Goal: Information Seeking & Learning: Check status

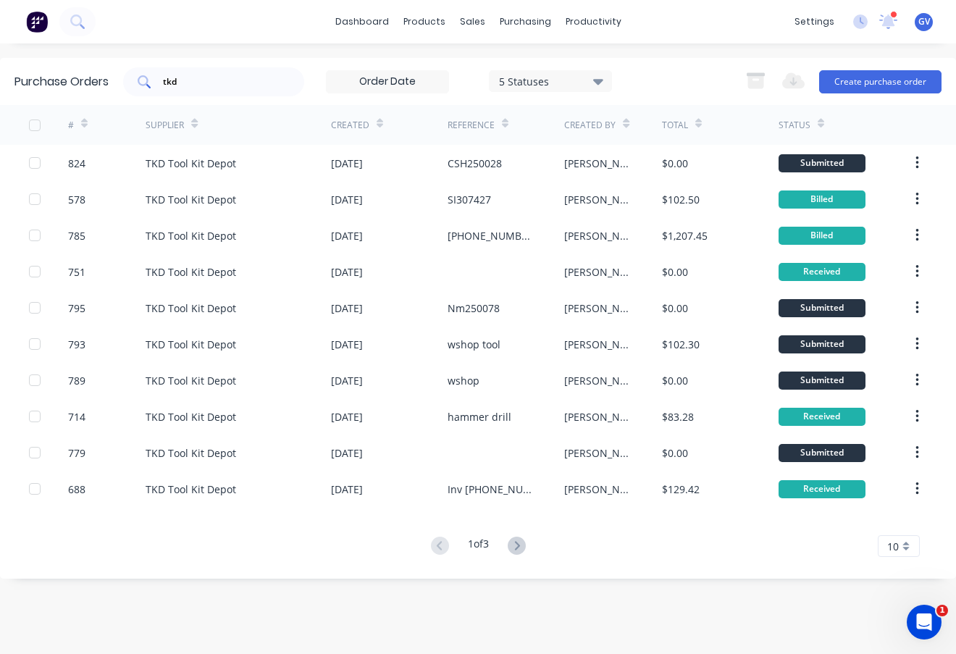
drag, startPoint x: 201, startPoint y: 72, endPoint x: 154, endPoint y: 84, distance: 48.5
click at [154, 84] on div "tkd" at bounding box center [213, 81] width 181 height 29
drag, startPoint x: 184, startPoint y: 84, endPoint x: 143, endPoint y: 83, distance: 41.3
click at [143, 83] on div "tkd" at bounding box center [213, 81] width 181 height 29
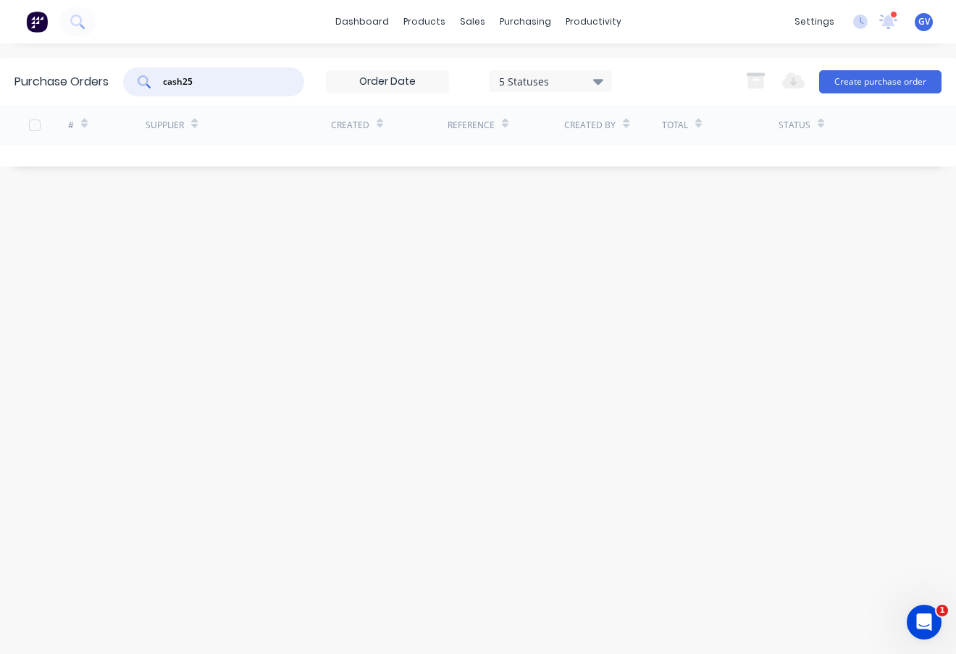
type input "cash25"
click at [222, 77] on input "cash25" at bounding box center [221, 82] width 120 height 14
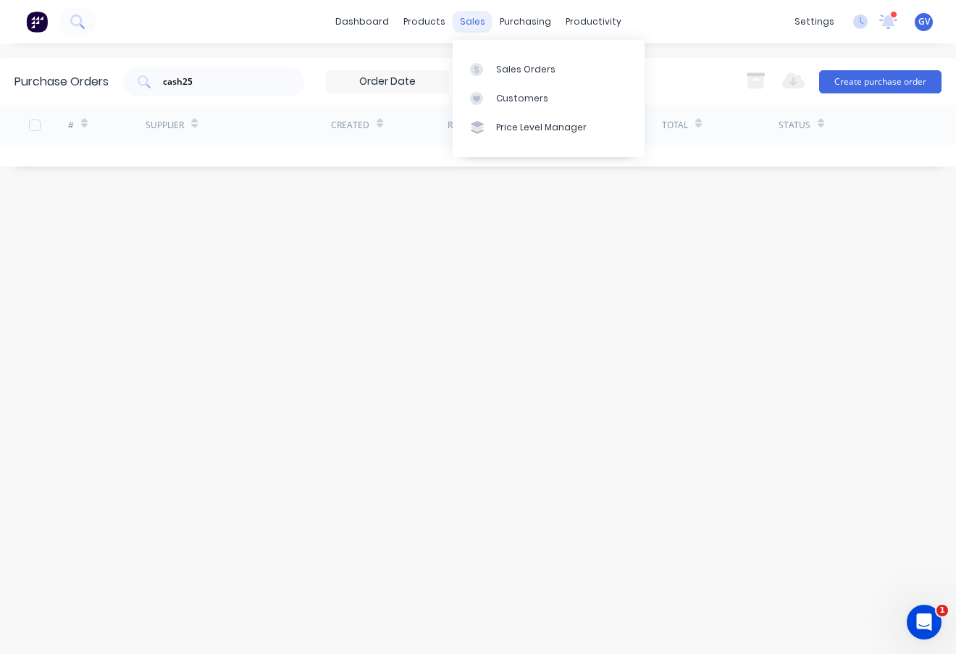
click at [470, 15] on div "sales" at bounding box center [473, 22] width 40 height 22
click at [511, 64] on div "Sales Orders" at bounding box center [525, 69] width 59 height 13
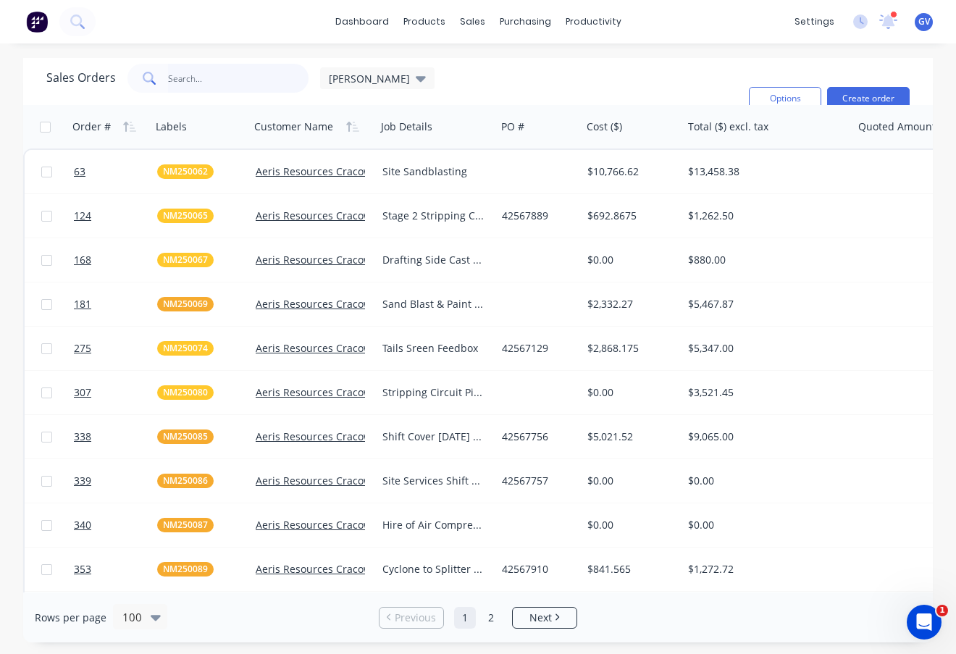
click at [196, 77] on input "text" at bounding box center [238, 78] width 141 height 29
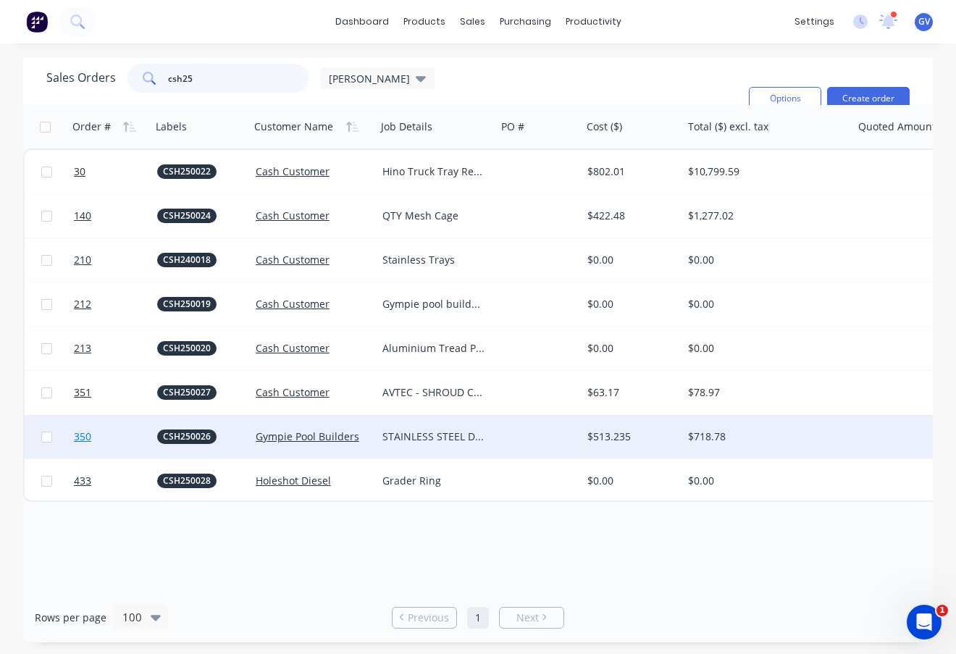
type input "csh25"
click at [125, 436] on link "350" at bounding box center [115, 436] width 83 height 43
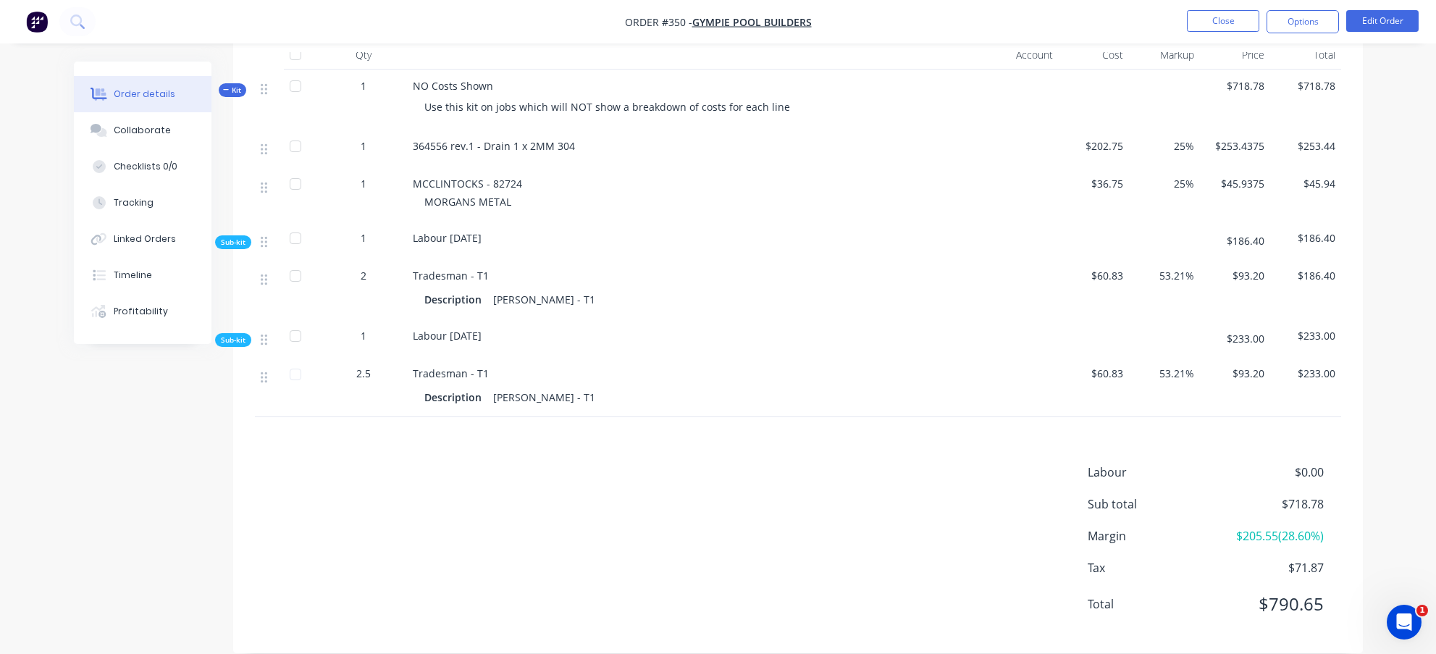
scroll to position [528, 0]
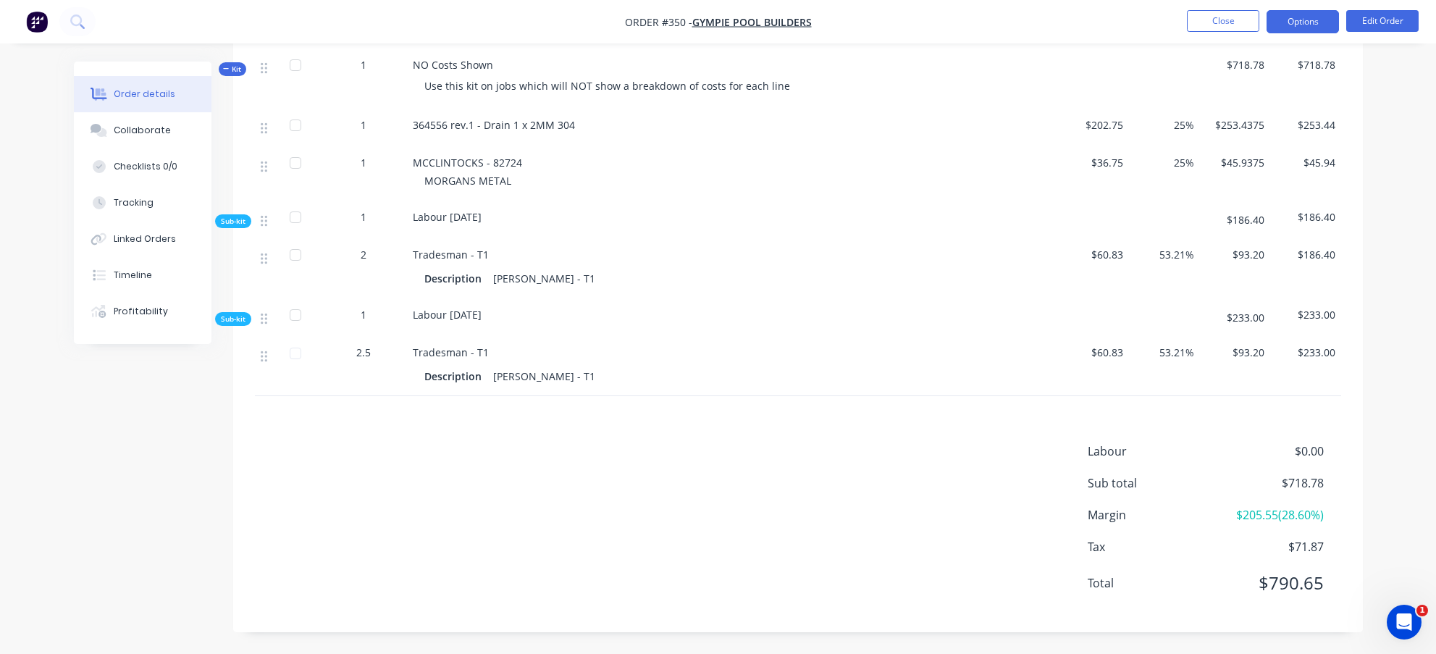
click at [955, 18] on button "Options" at bounding box center [1302, 21] width 72 height 23
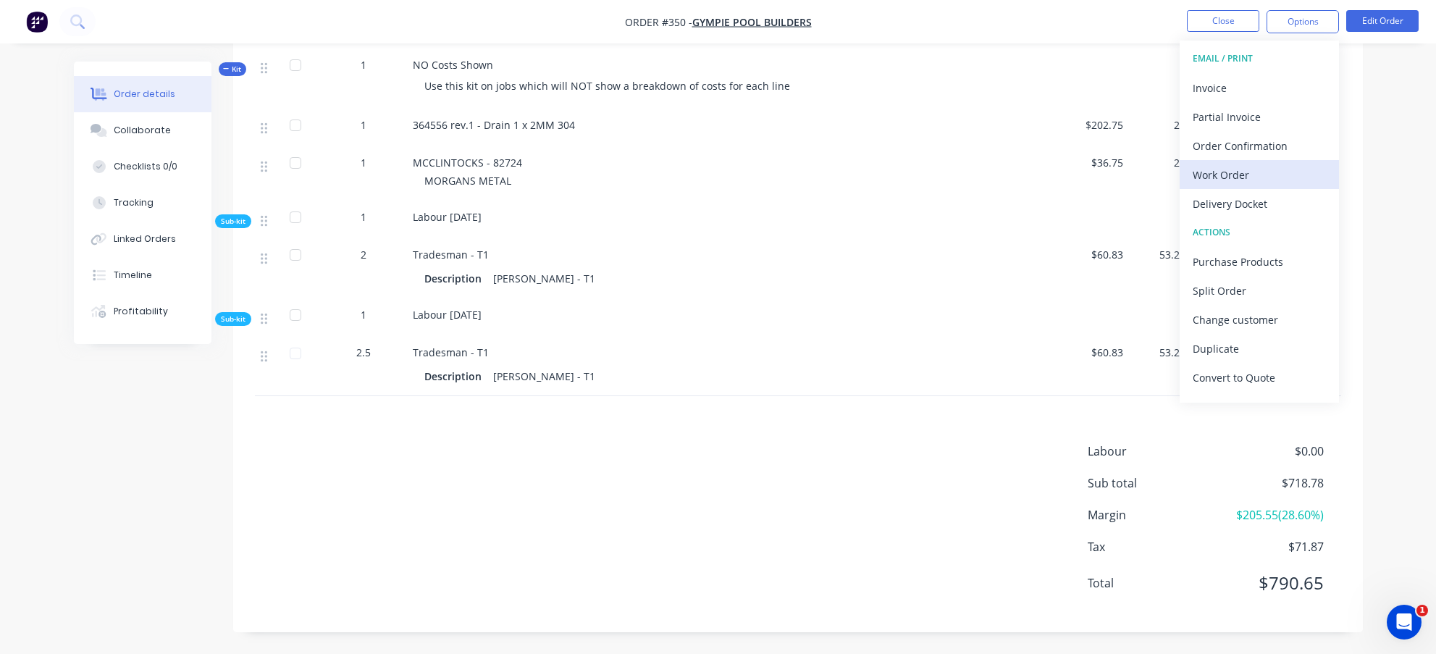
click at [955, 178] on div "Work Order" at bounding box center [1259, 174] width 133 height 21
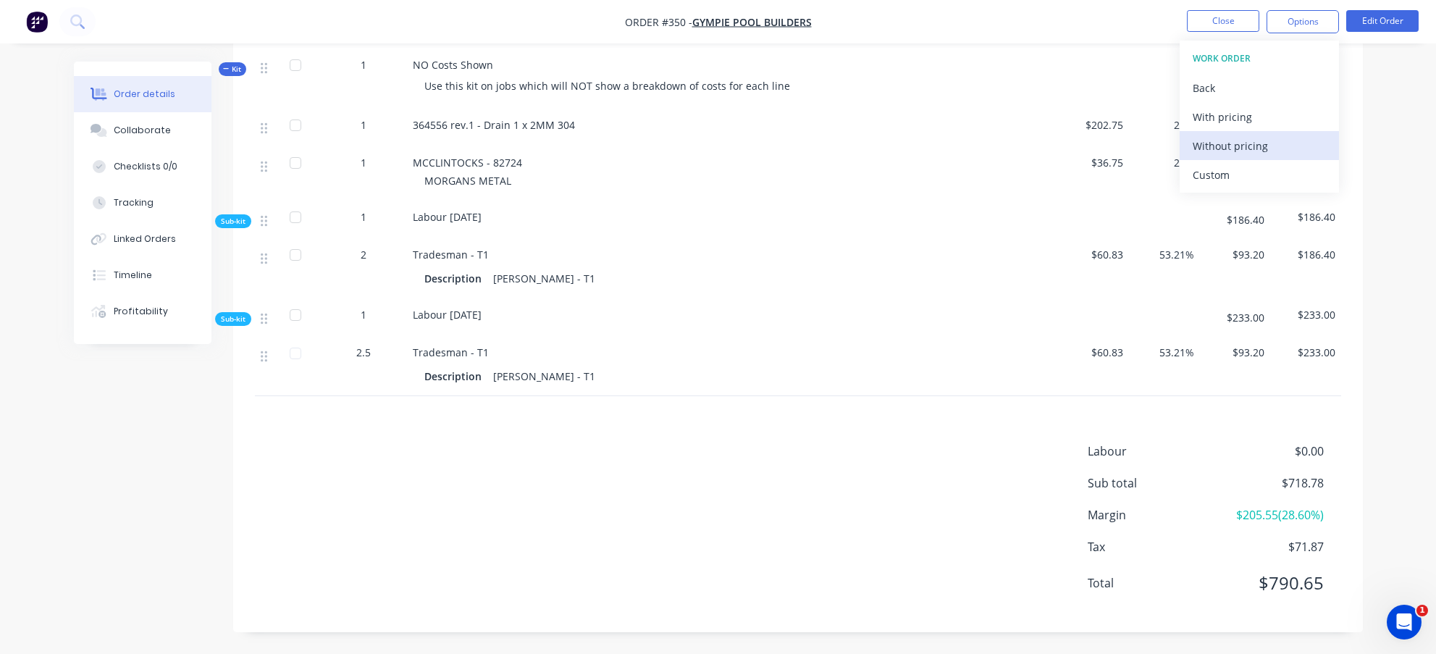
click at [955, 146] on div "Without pricing" at bounding box center [1259, 145] width 133 height 21
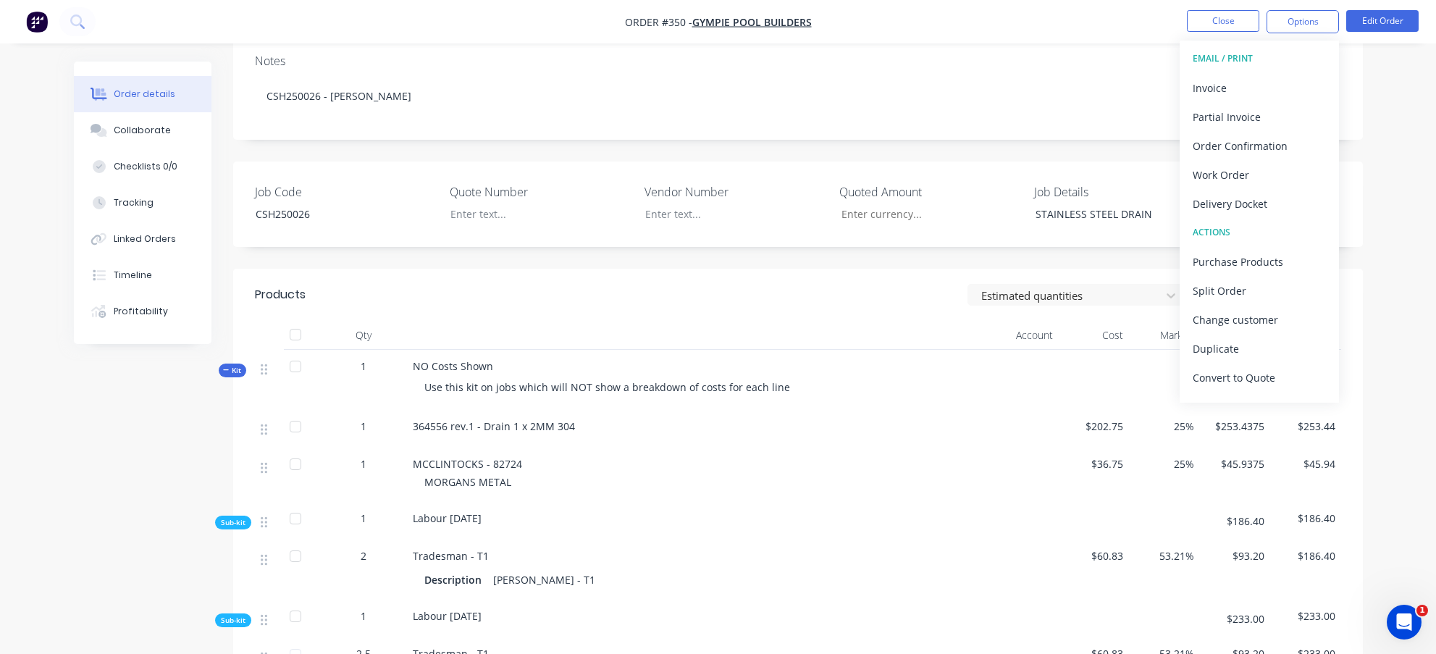
scroll to position [290, 0]
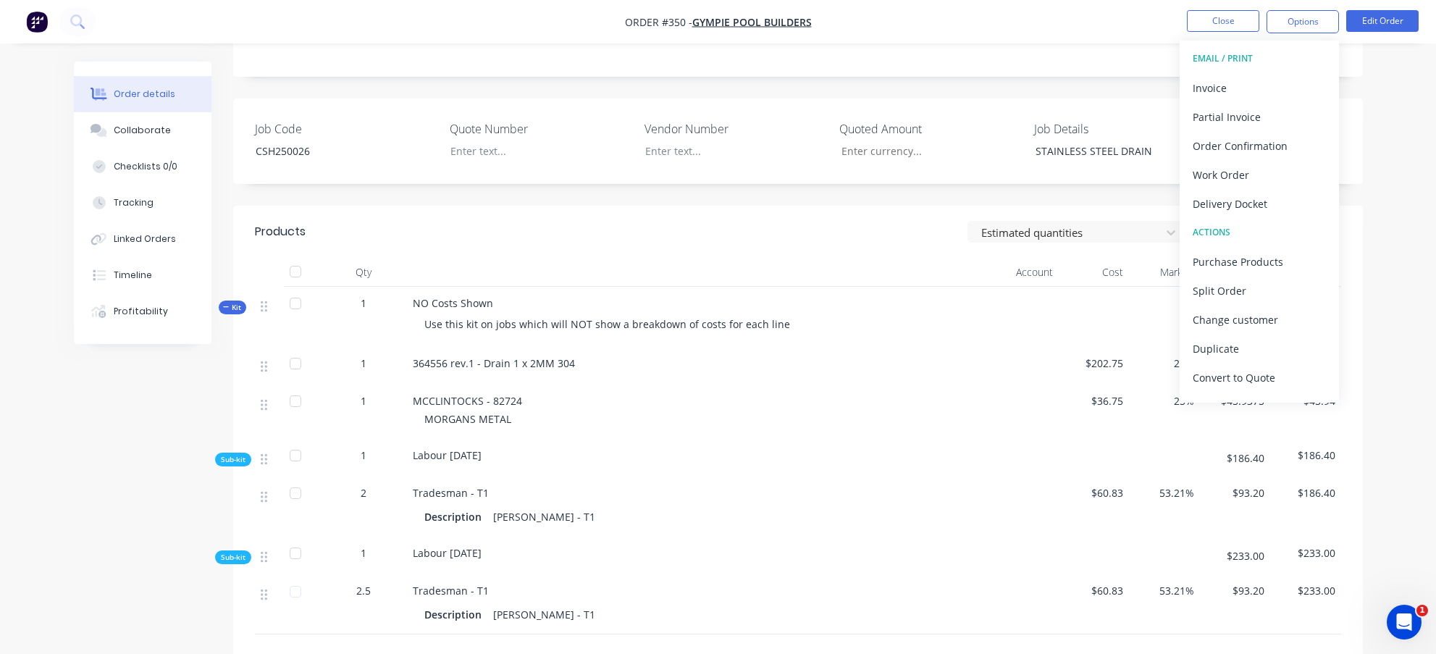
click at [955, 443] on div at bounding box center [986, 458] width 145 height 38
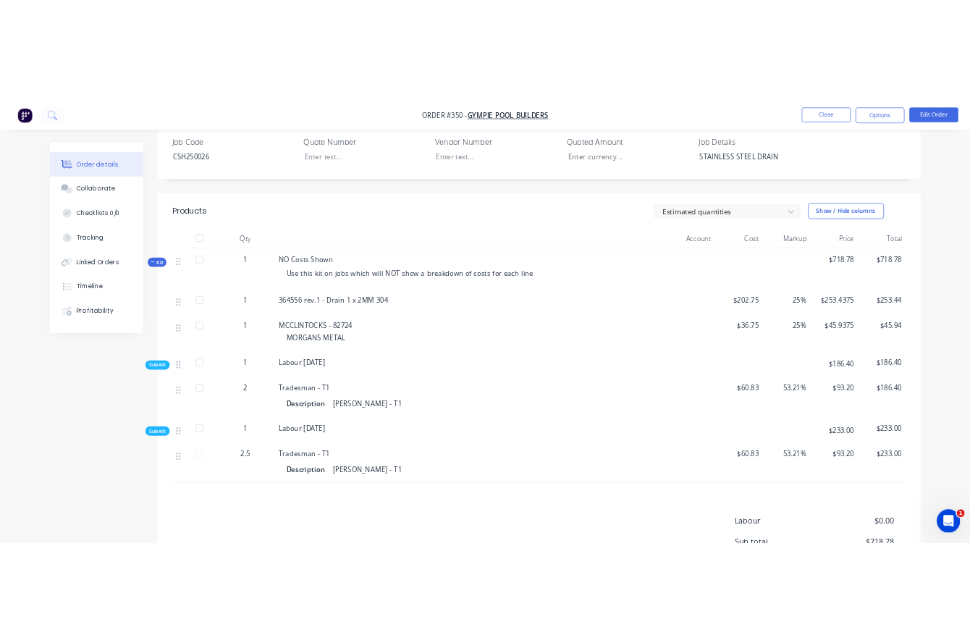
scroll to position [362, 0]
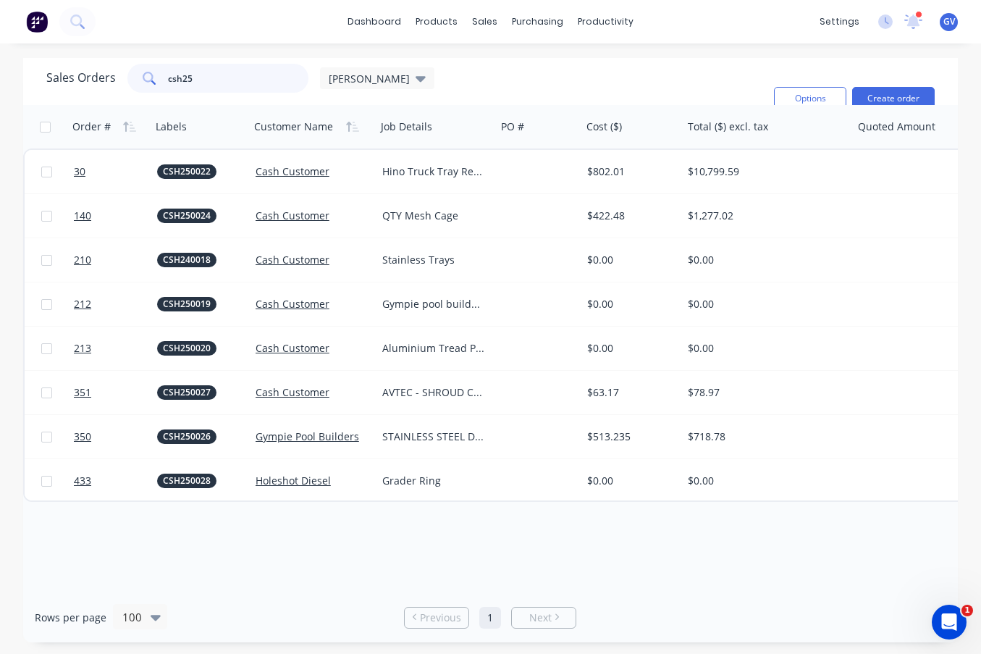
drag, startPoint x: 209, startPoint y: 77, endPoint x: 90, endPoint y: 79, distance: 118.8
click at [90, 79] on div "Sales Orders csh25 [PERSON_NAME]" at bounding box center [240, 78] width 388 height 29
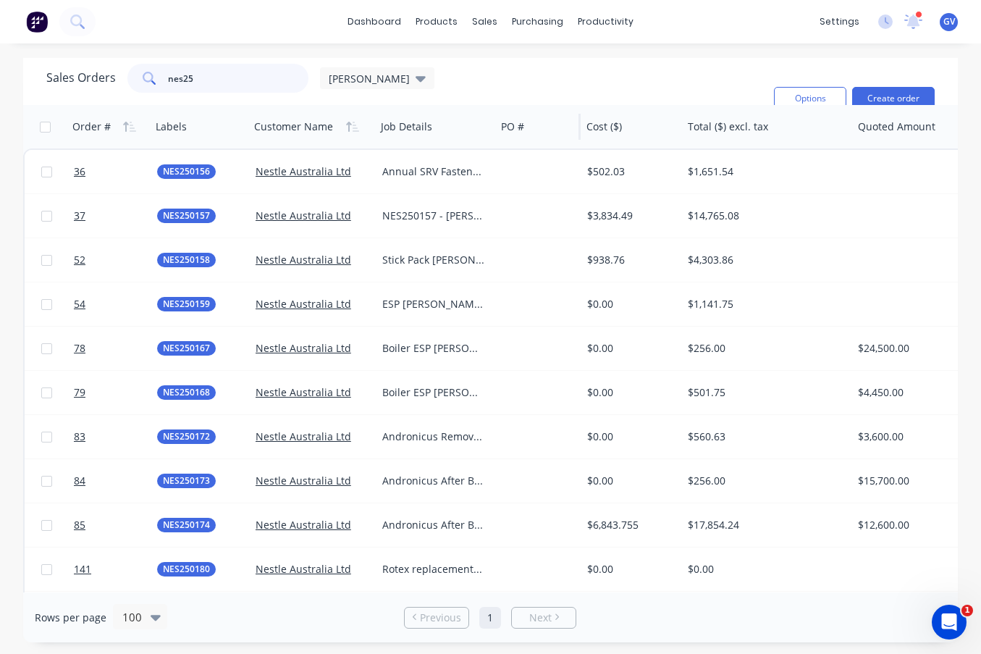
type input "nes25"
drag, startPoint x: 497, startPoint y: 125, endPoint x: 528, endPoint y: 125, distance: 31.1
click at [528, 125] on div "PO #" at bounding box center [537, 126] width 85 height 43
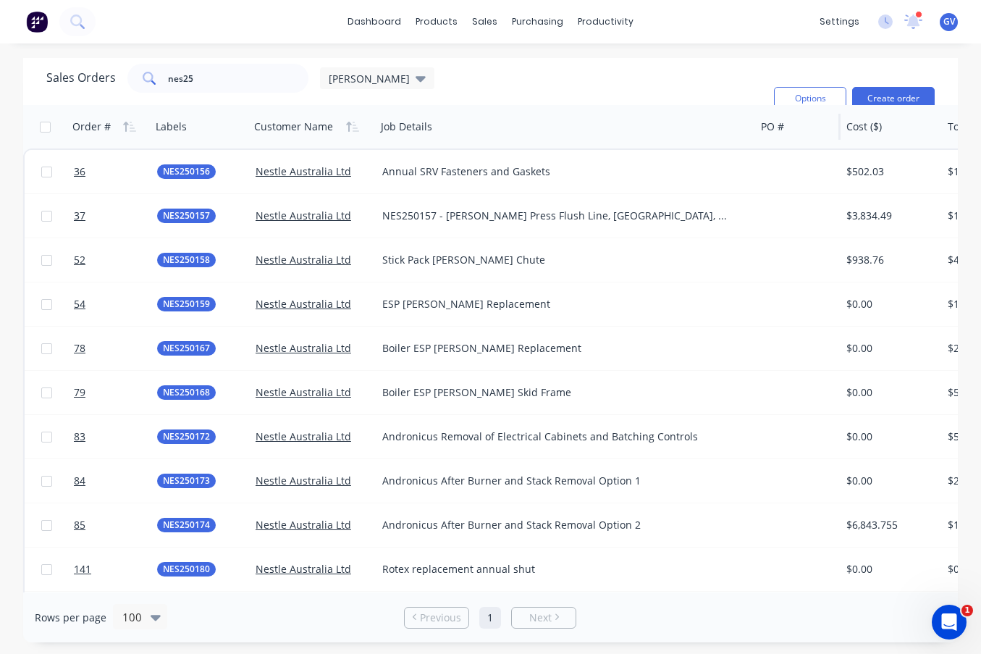
drag, startPoint x: 493, startPoint y: 129, endPoint x: 753, endPoint y: 138, distance: 260.1
click at [753, 138] on div at bounding box center [754, 127] width 2 height 26
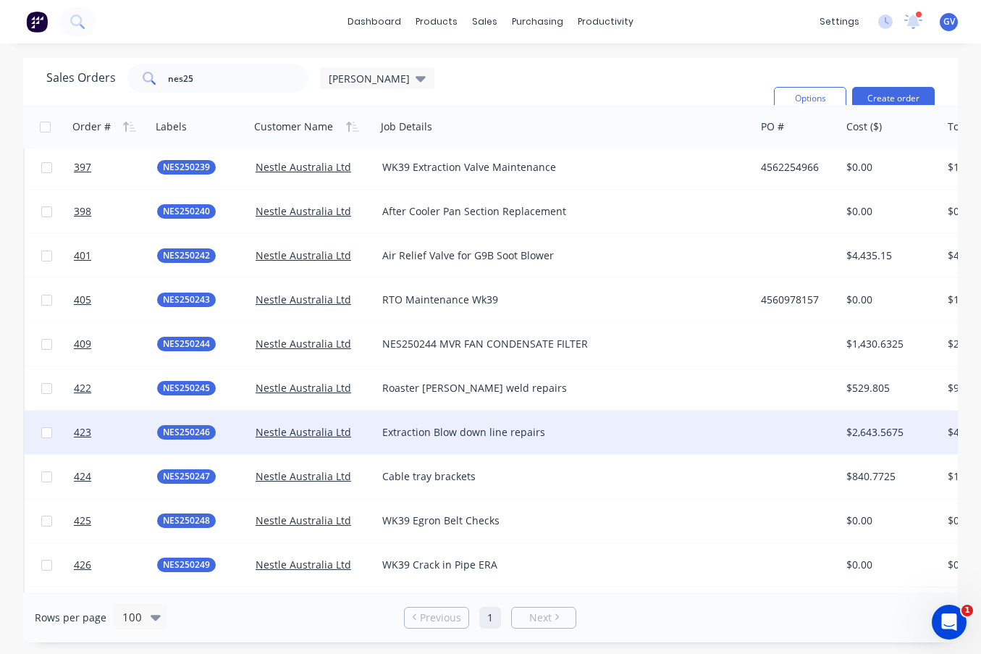
scroll to position [2434, 0]
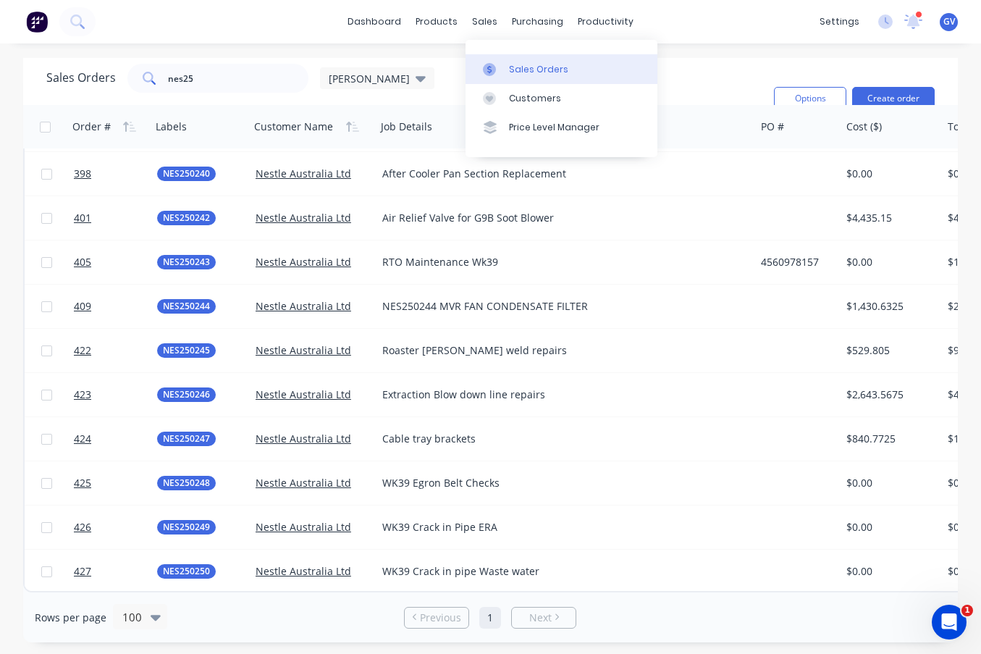
click at [521, 70] on div "Sales Orders" at bounding box center [538, 69] width 59 height 13
click at [569, 67] on div "Purchase Orders" at bounding box center [584, 69] width 77 height 13
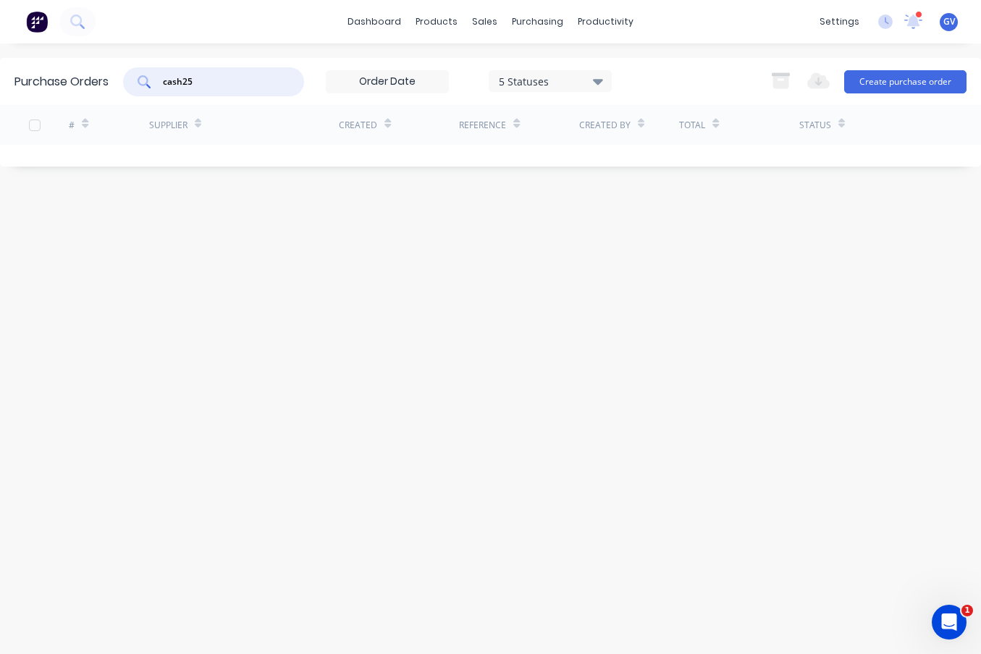
drag, startPoint x: 211, startPoint y: 80, endPoint x: 140, endPoint y: 83, distance: 71.0
click at [140, 83] on div "cash25" at bounding box center [213, 81] width 181 height 29
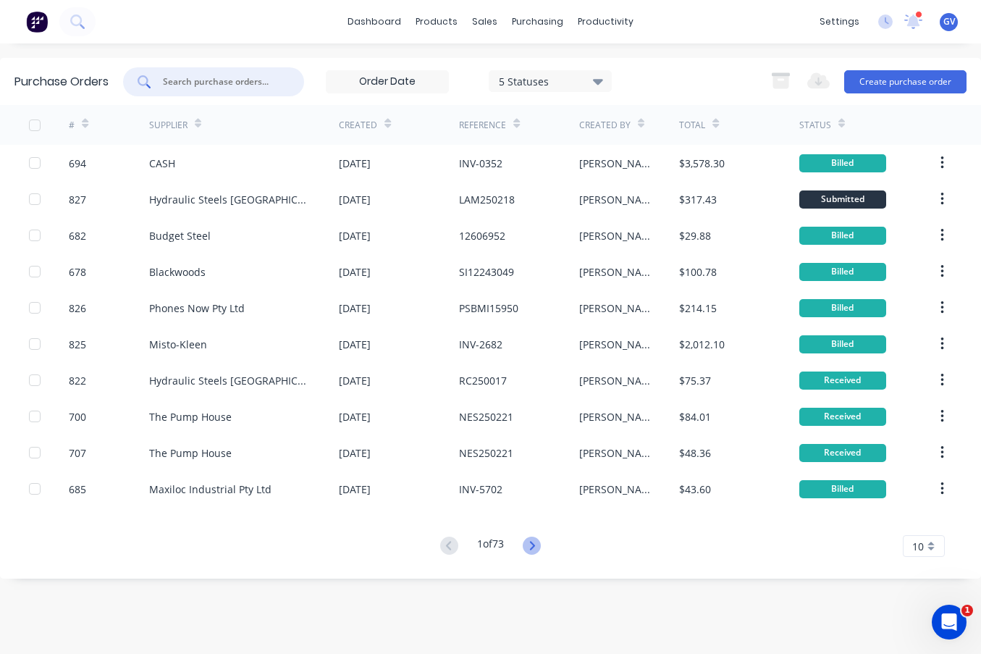
click at [535, 545] on icon at bounding box center [532, 545] width 5 height 9
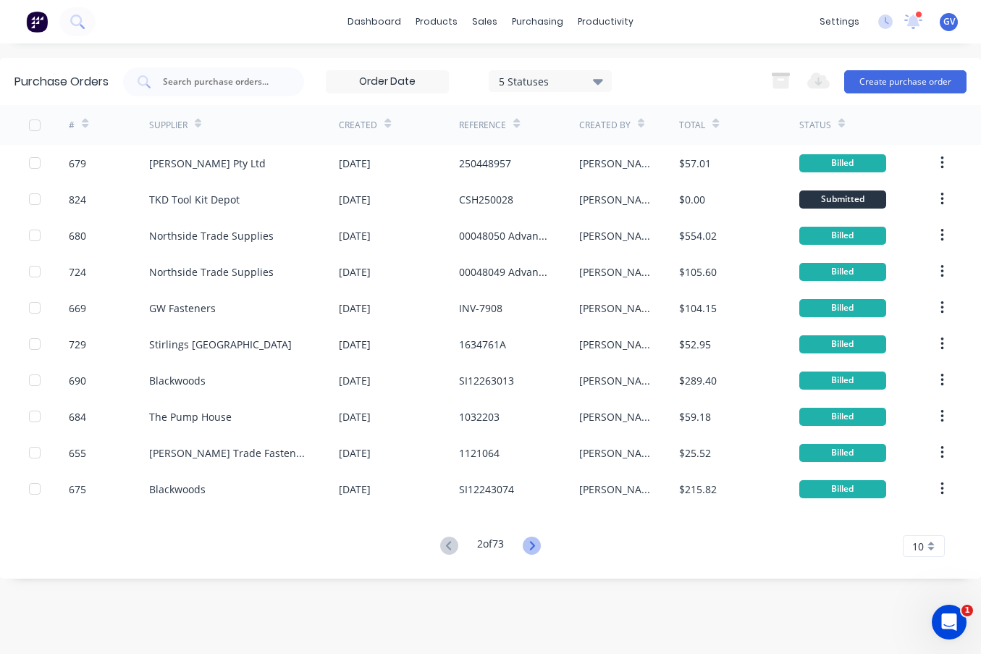
click at [535, 545] on icon at bounding box center [532, 545] width 5 height 9
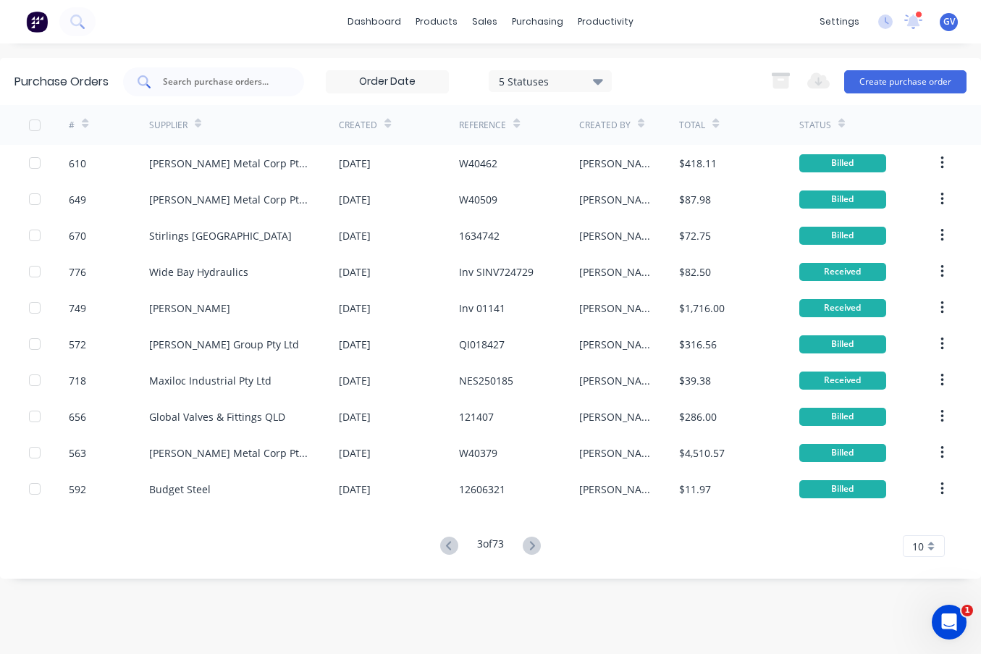
click at [205, 83] on input "text" at bounding box center [221, 82] width 120 height 14
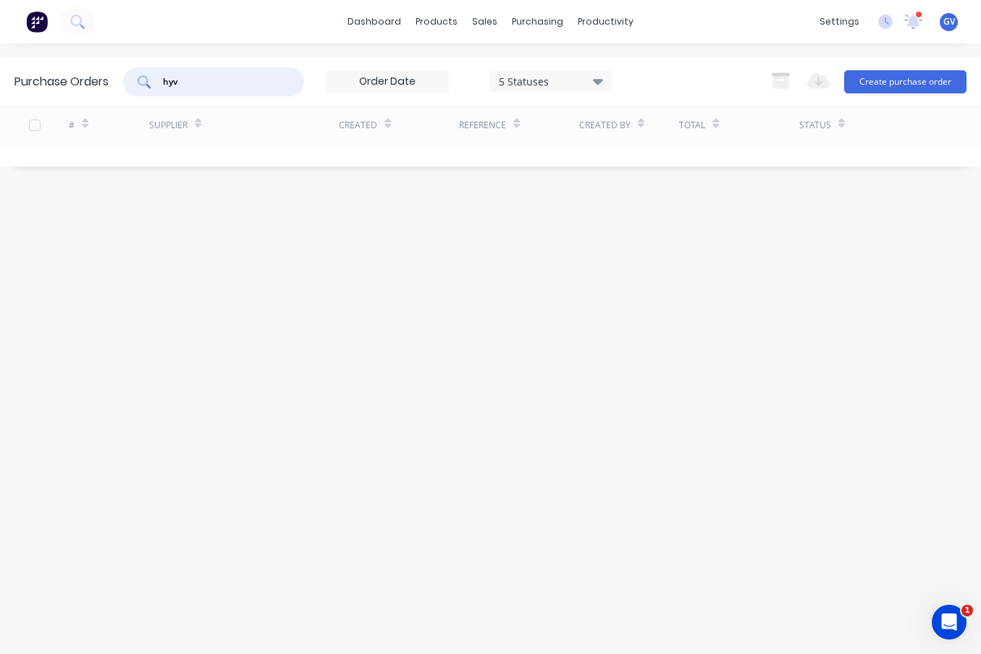
type input "hyv"
click at [448, 353] on div "Purchase Orders hyv 5 Statuses 5 Statuses Export to Excel (XLSX) Create purchas…" at bounding box center [490, 348] width 981 height 581
drag, startPoint x: 192, startPoint y: 82, endPoint x: 145, endPoint y: 79, distance: 47.2
click at [145, 79] on div "hyv" at bounding box center [213, 81] width 181 height 29
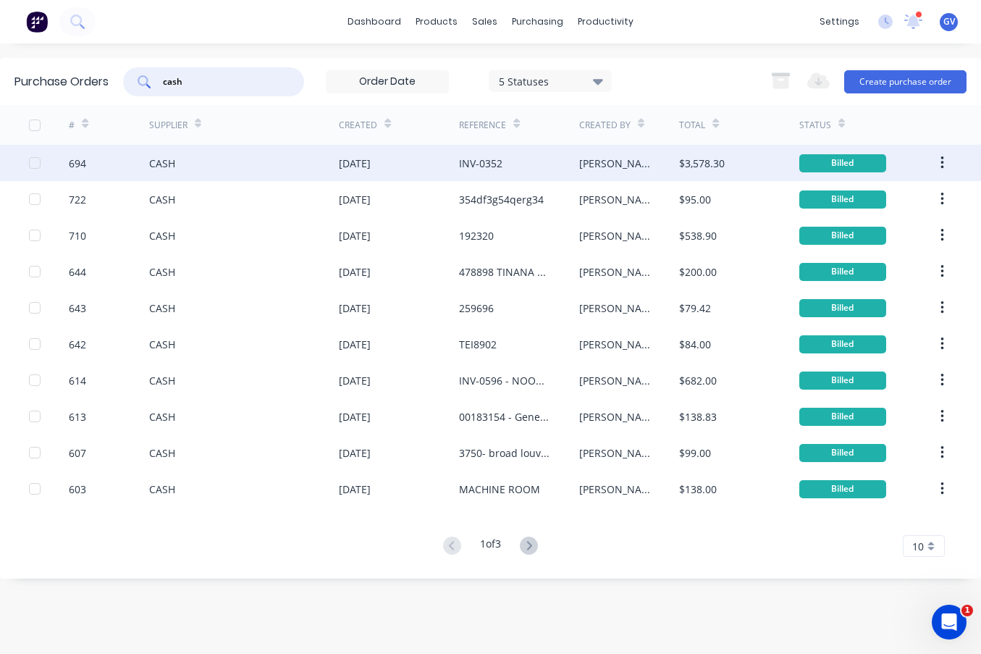
type input "cash"
click at [107, 159] on div "694" at bounding box center [109, 163] width 80 height 36
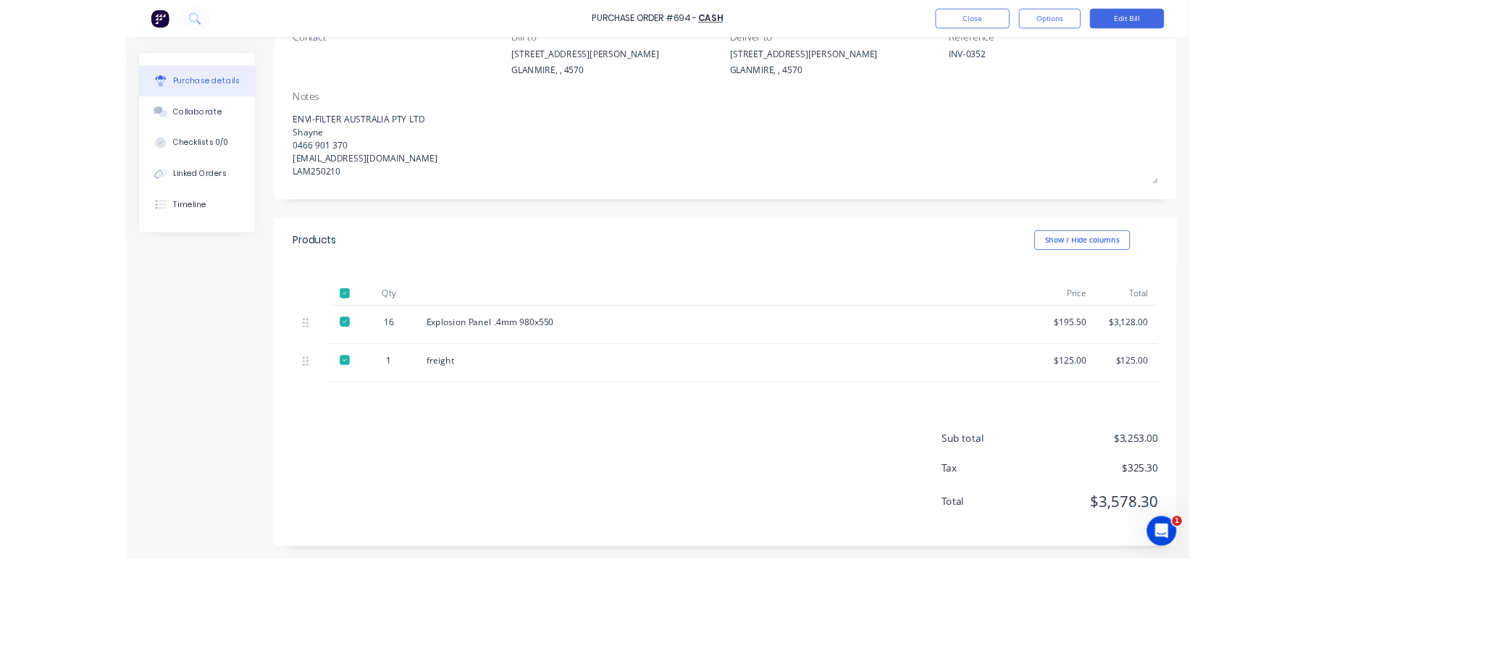
scroll to position [140, 0]
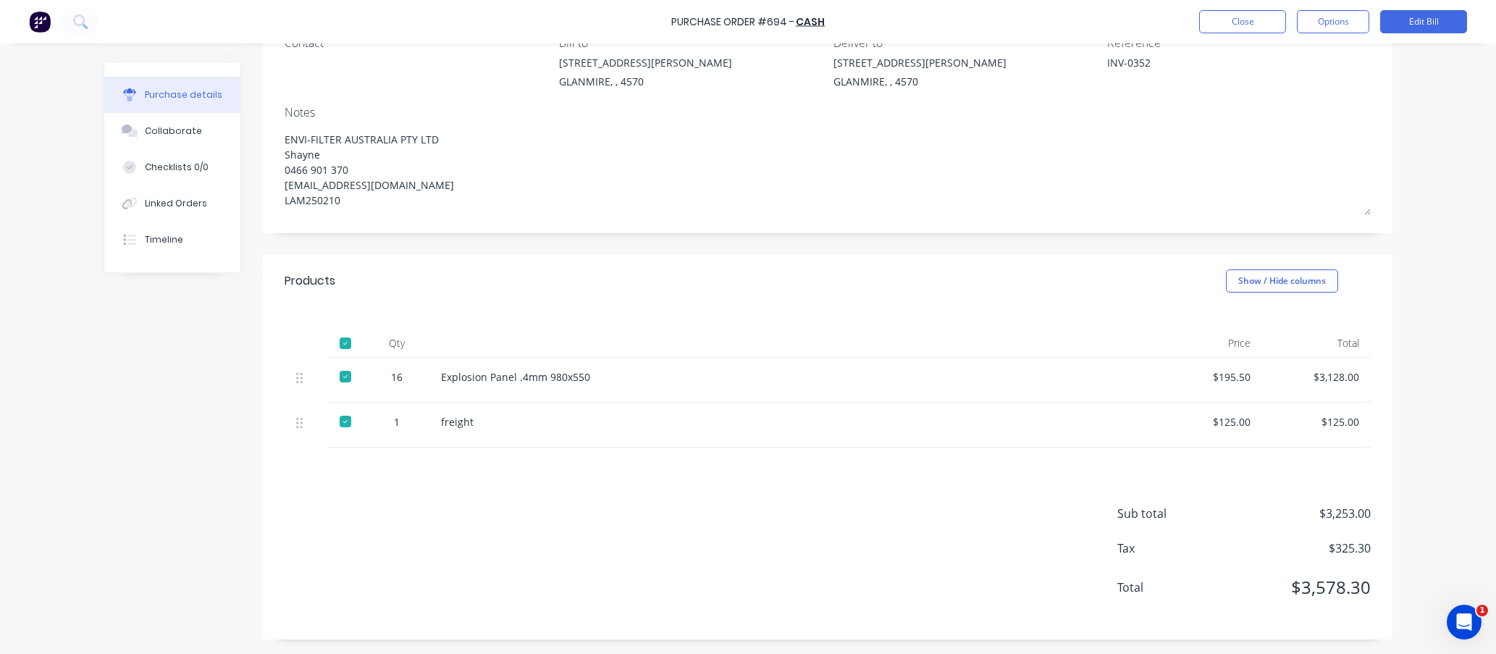
type textarea "x"
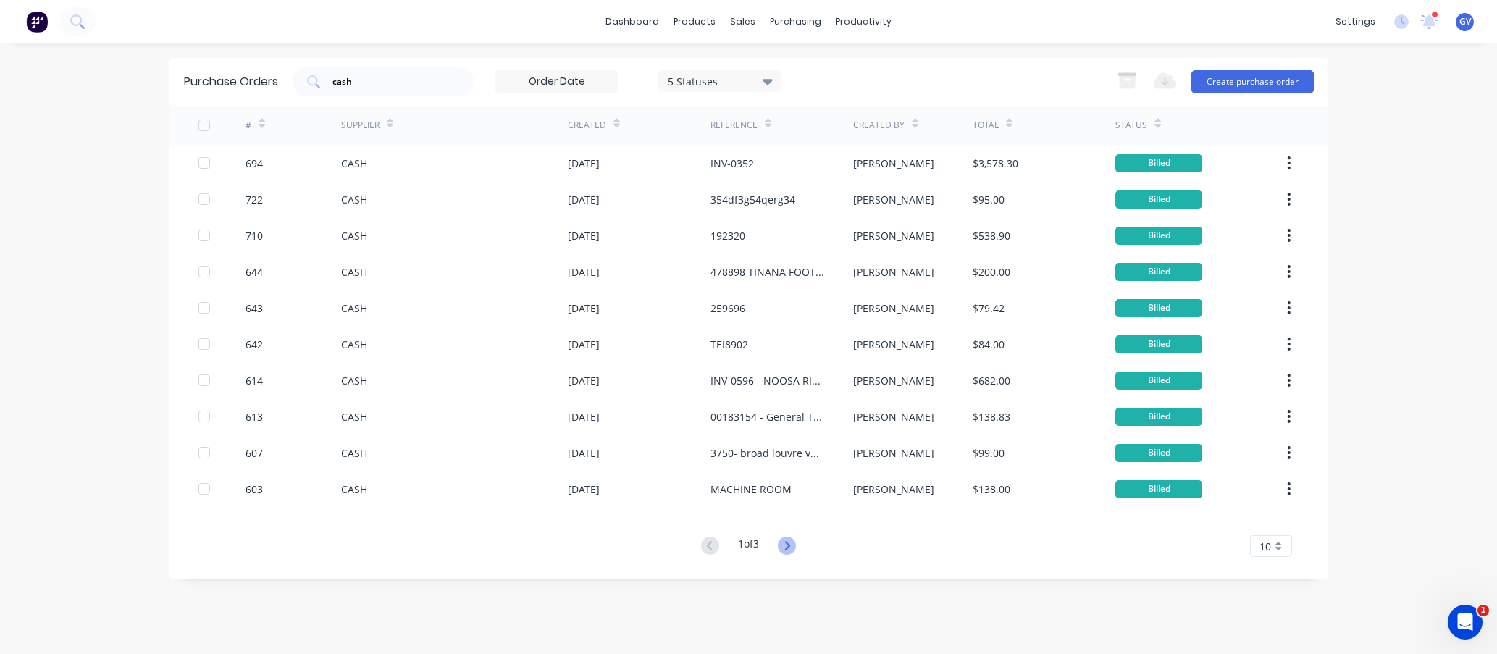
click at [790, 549] on icon at bounding box center [787, 546] width 18 height 18
click at [793, 545] on icon at bounding box center [787, 546] width 18 height 18
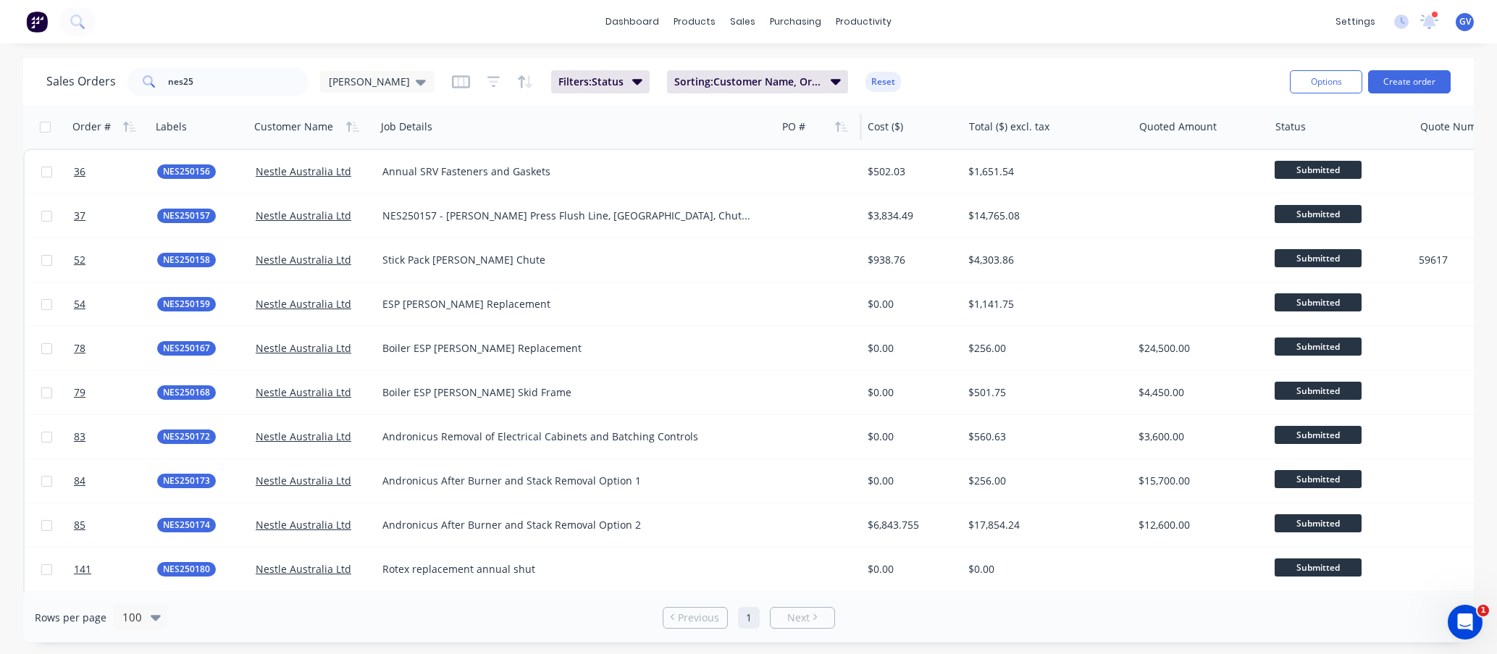
drag, startPoint x: 494, startPoint y: 117, endPoint x: 775, endPoint y: 130, distance: 281.3
click at [775, 130] on div at bounding box center [775, 127] width 2 height 26
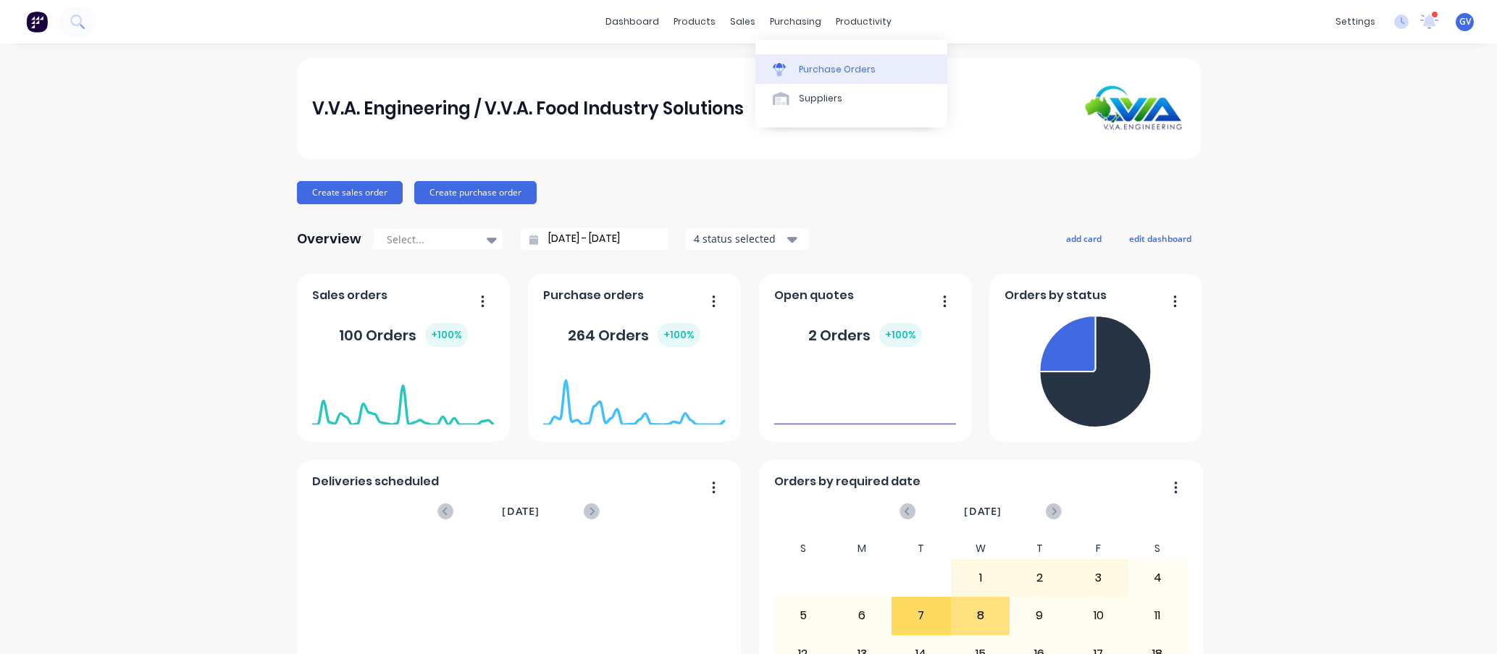
click at [824, 67] on div "Purchase Orders" at bounding box center [837, 69] width 77 height 13
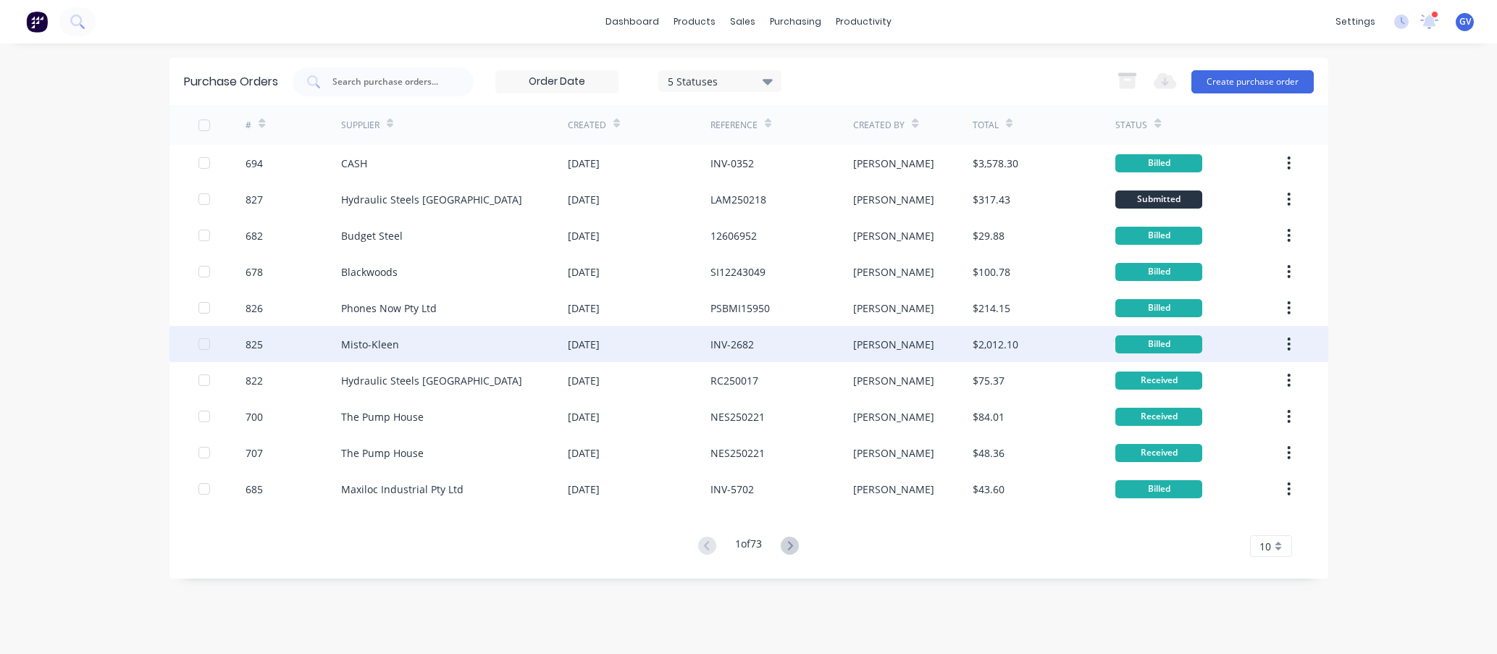
click at [489, 340] on div "Misto-Kleen" at bounding box center [454, 344] width 227 height 36
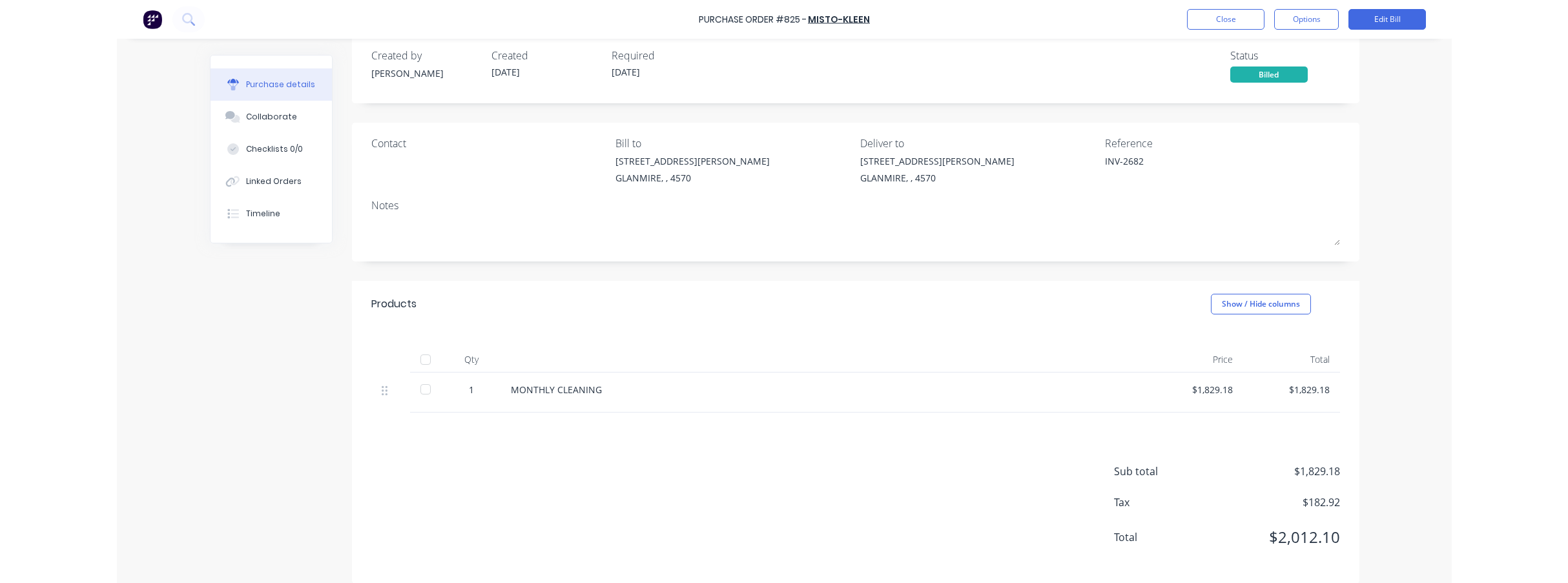
scroll to position [34, 0]
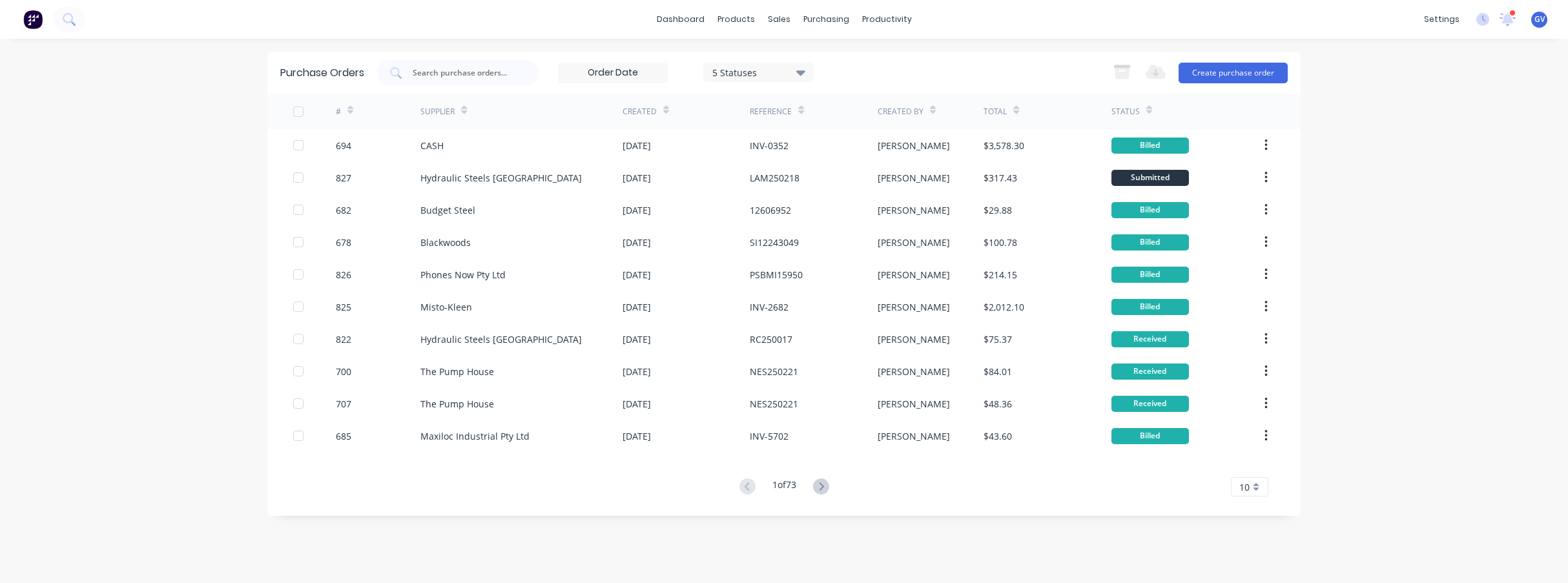
click at [665, 106] on icon at bounding box center [666, 110] width 6 height 10
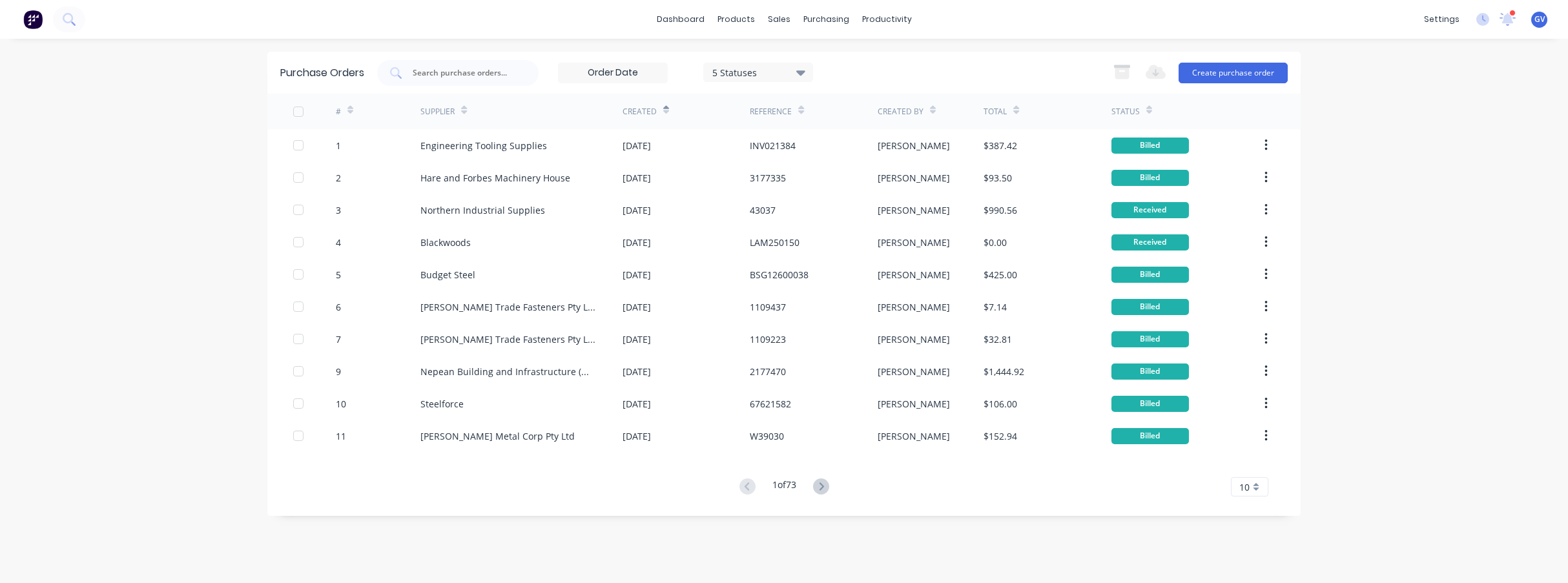
click at [664, 111] on icon at bounding box center [666, 112] width 6 height 4
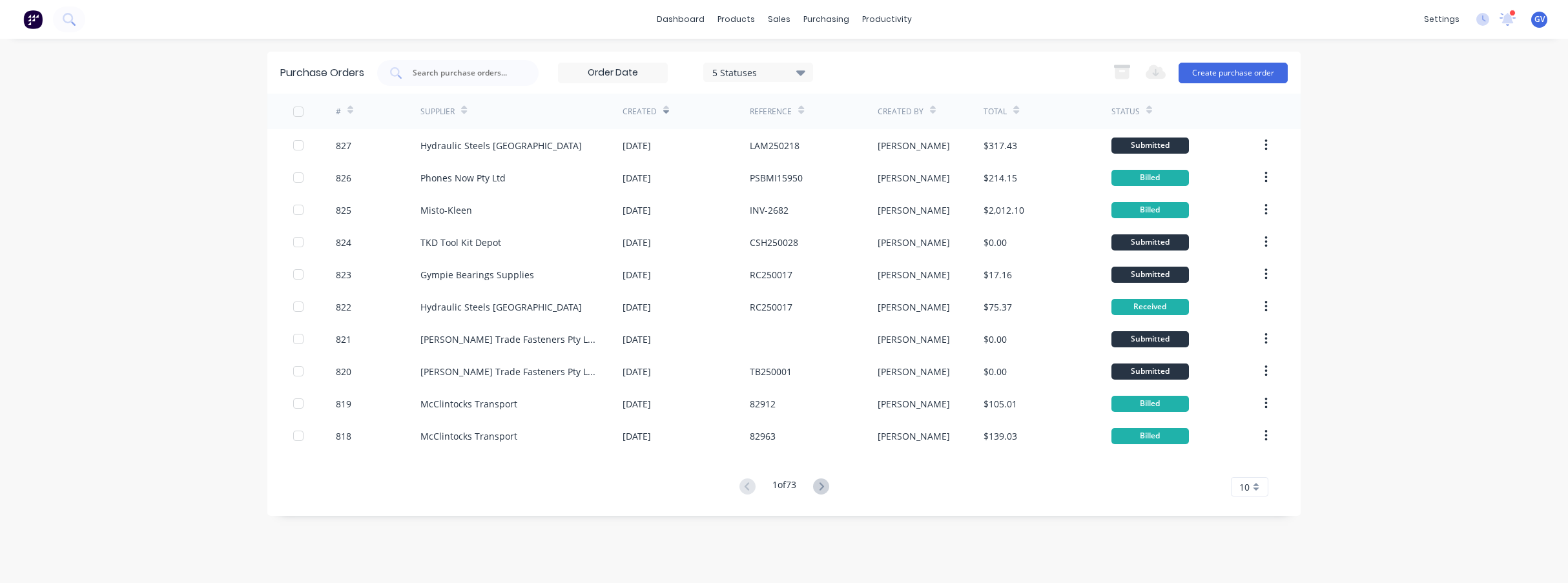
click at [664, 111] on icon at bounding box center [666, 112] width 6 height 4
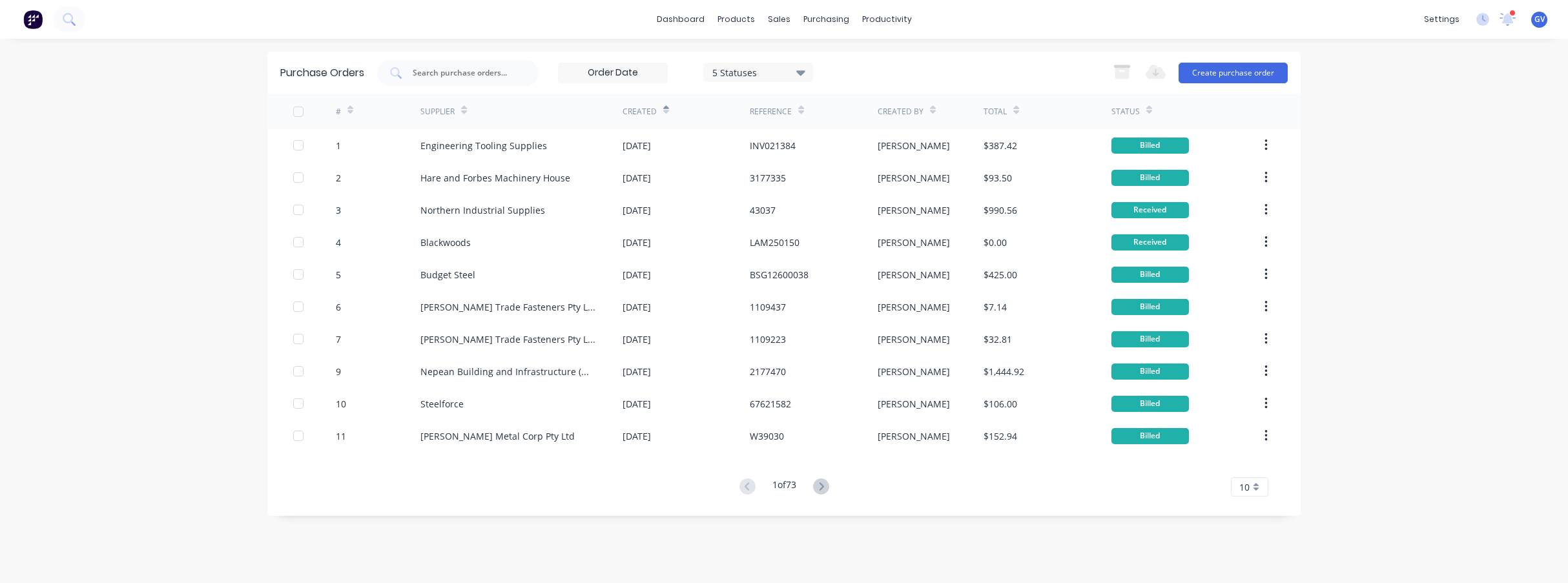
click at [664, 105] on icon at bounding box center [666, 110] width 6 height 10
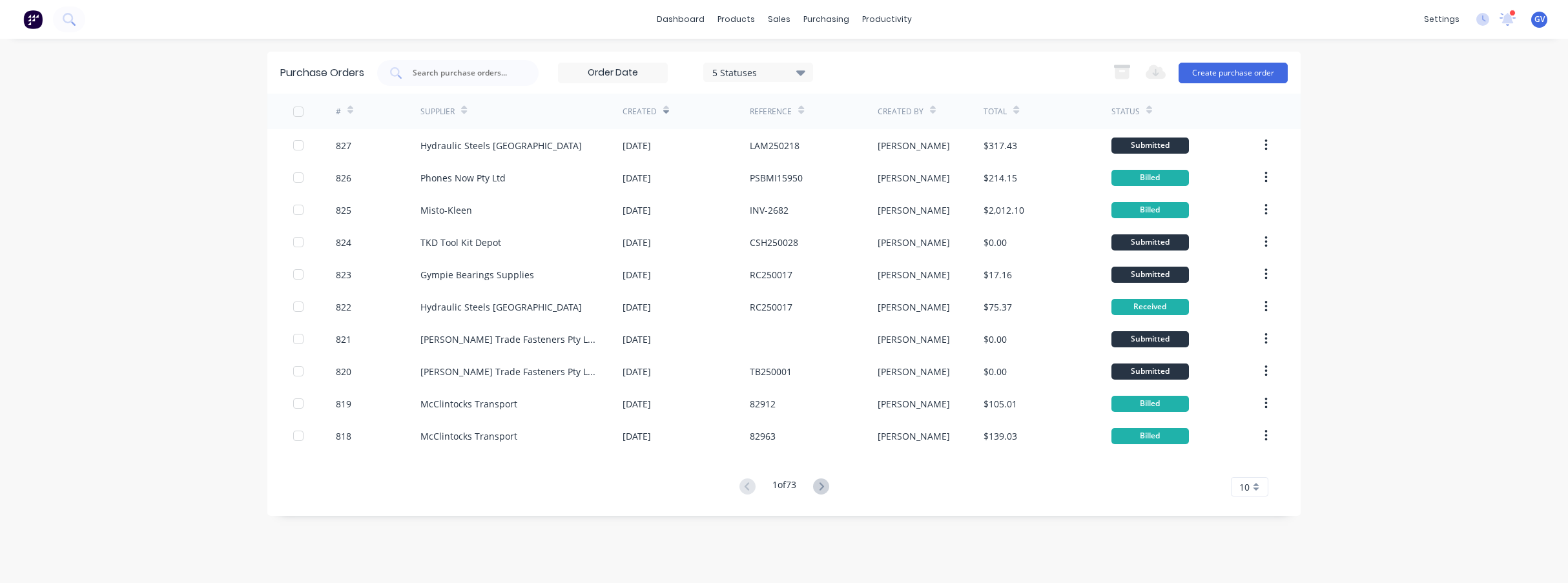
click at [350, 106] on icon at bounding box center [351, 110] width 6 height 10
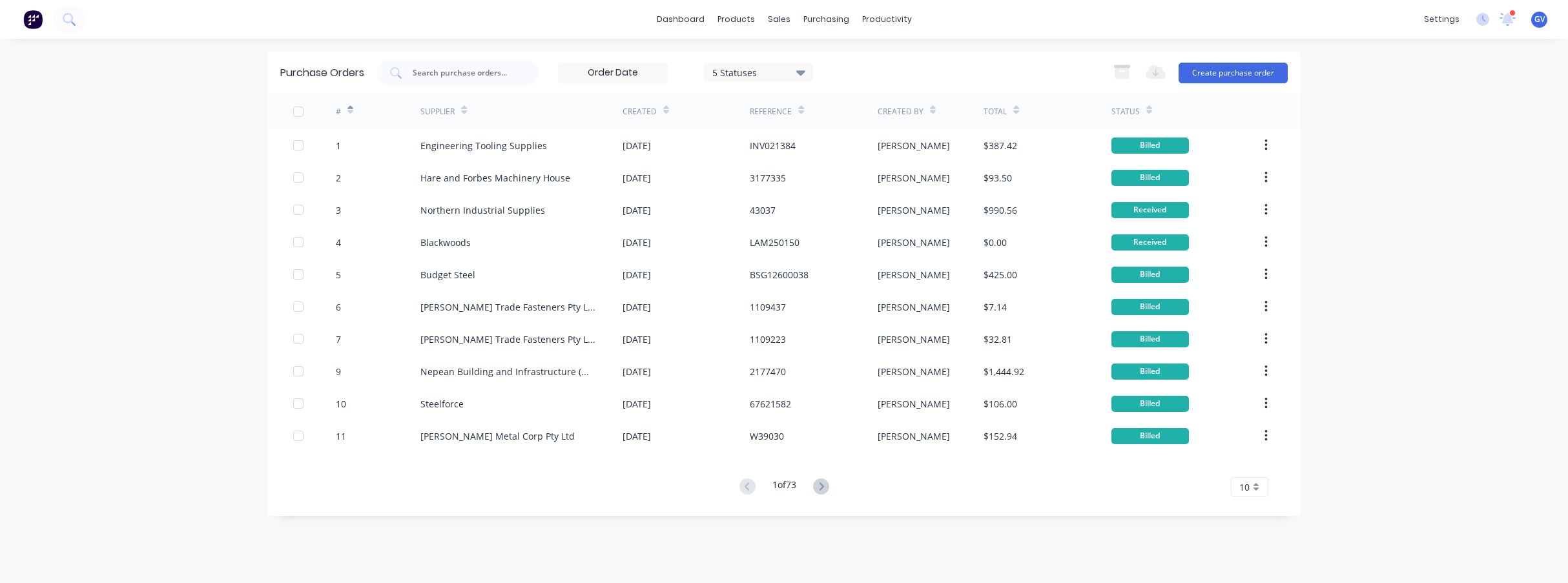
click at [350, 111] on icon at bounding box center [351, 112] width 6 height 4
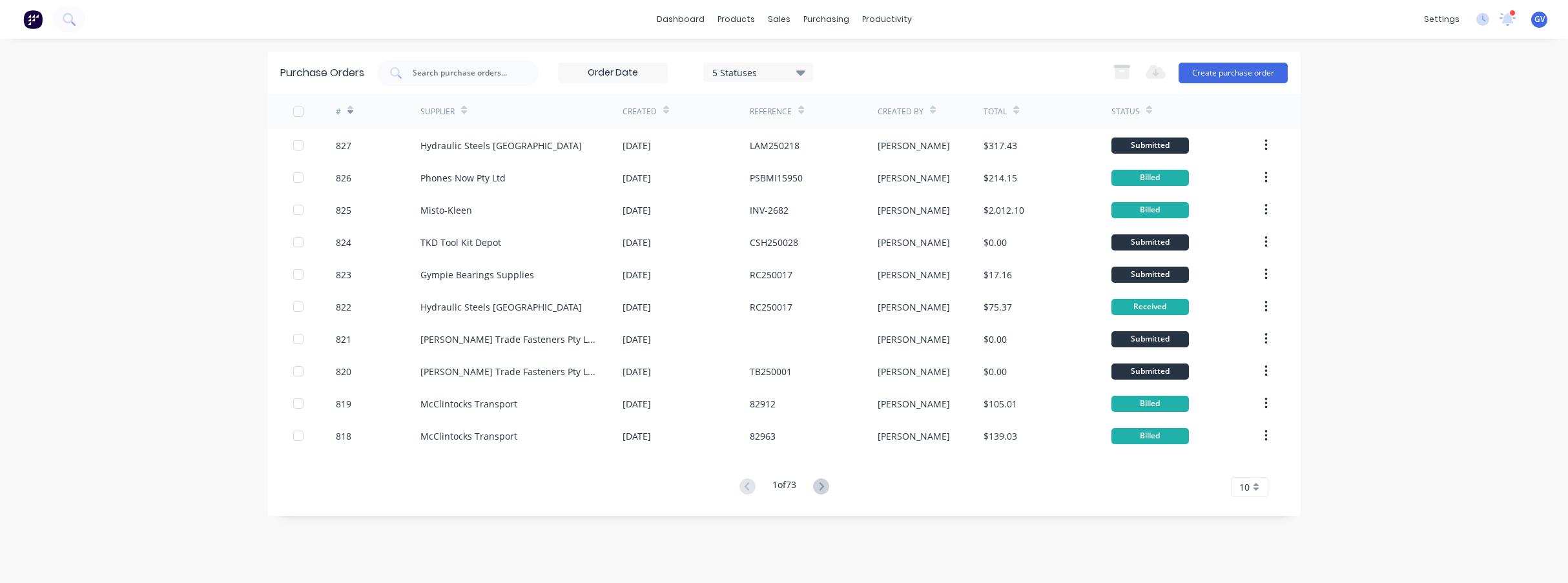
click at [351, 108] on icon at bounding box center [351, 110] width 6 height 10
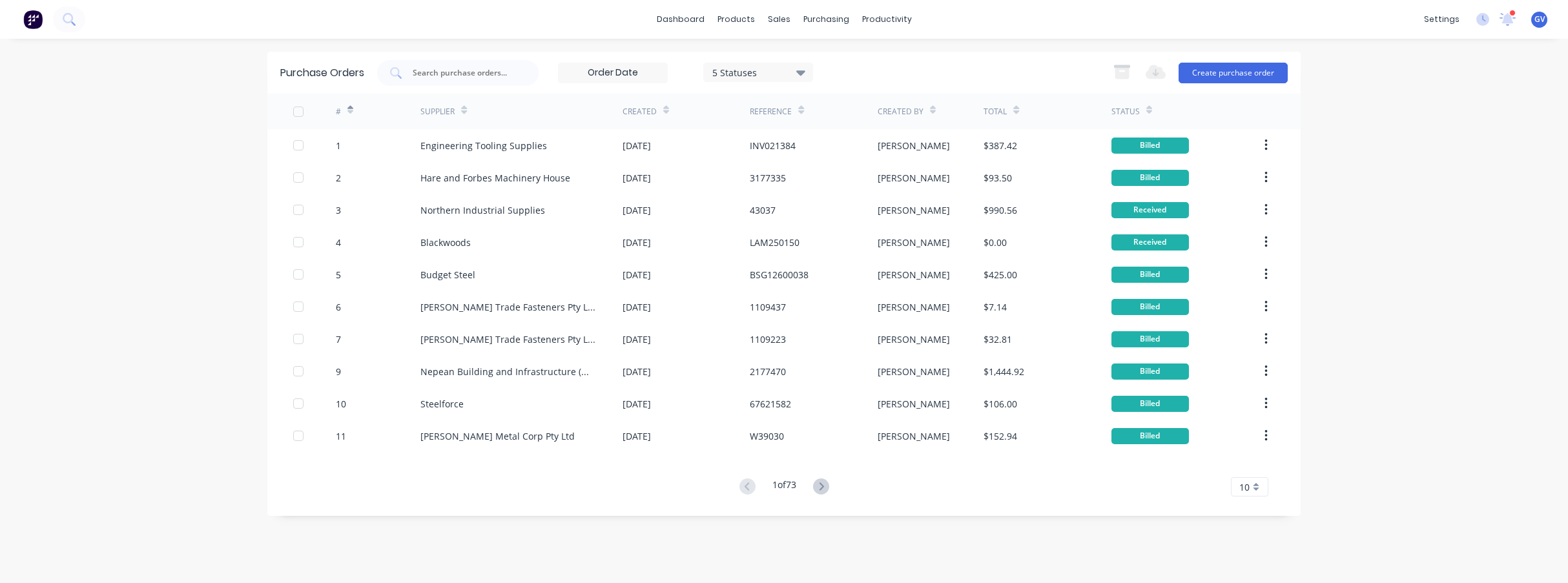
click at [348, 111] on icon at bounding box center [351, 110] width 6 height 10
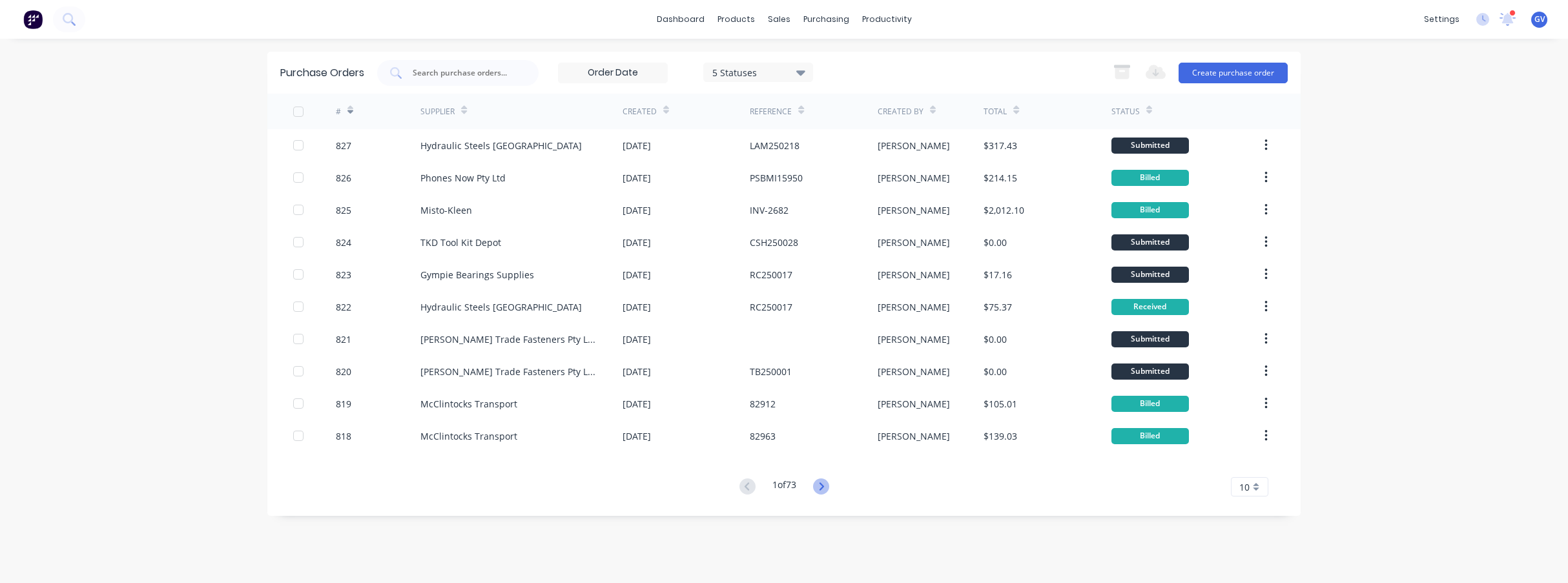
click at [825, 485] on icon at bounding box center [821, 487] width 16 height 16
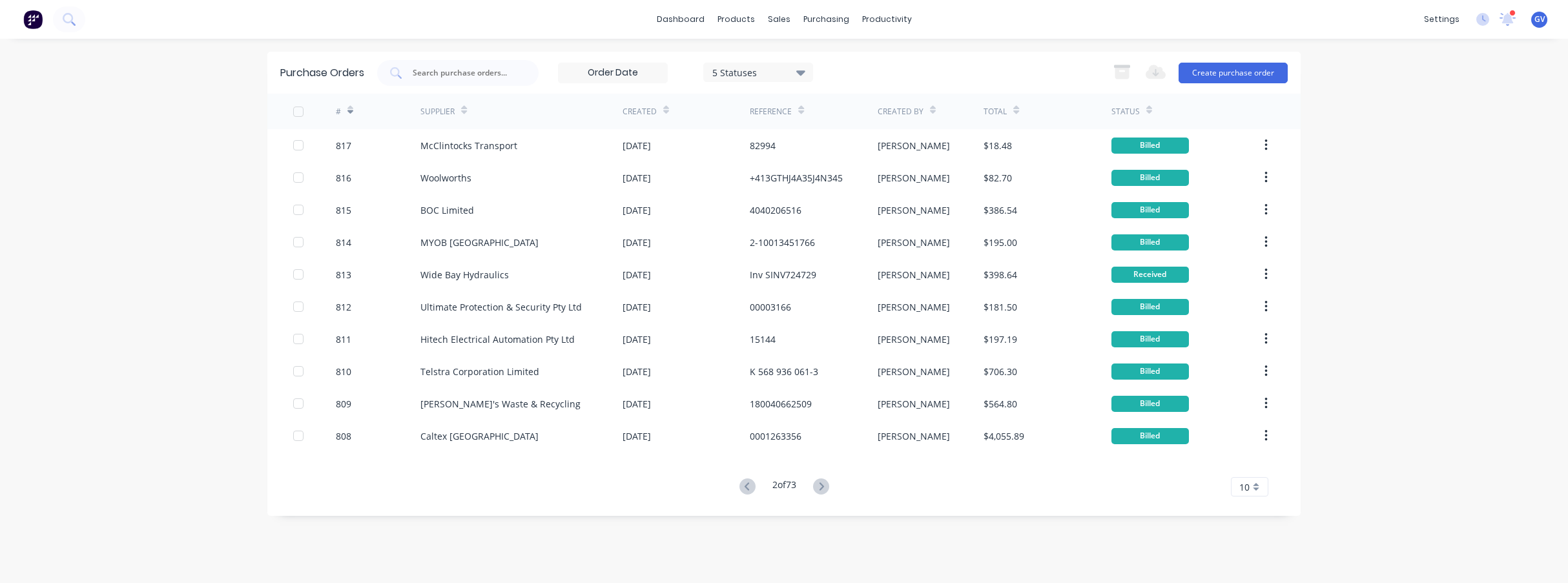
click at [825, 485] on icon at bounding box center [821, 487] width 16 height 16
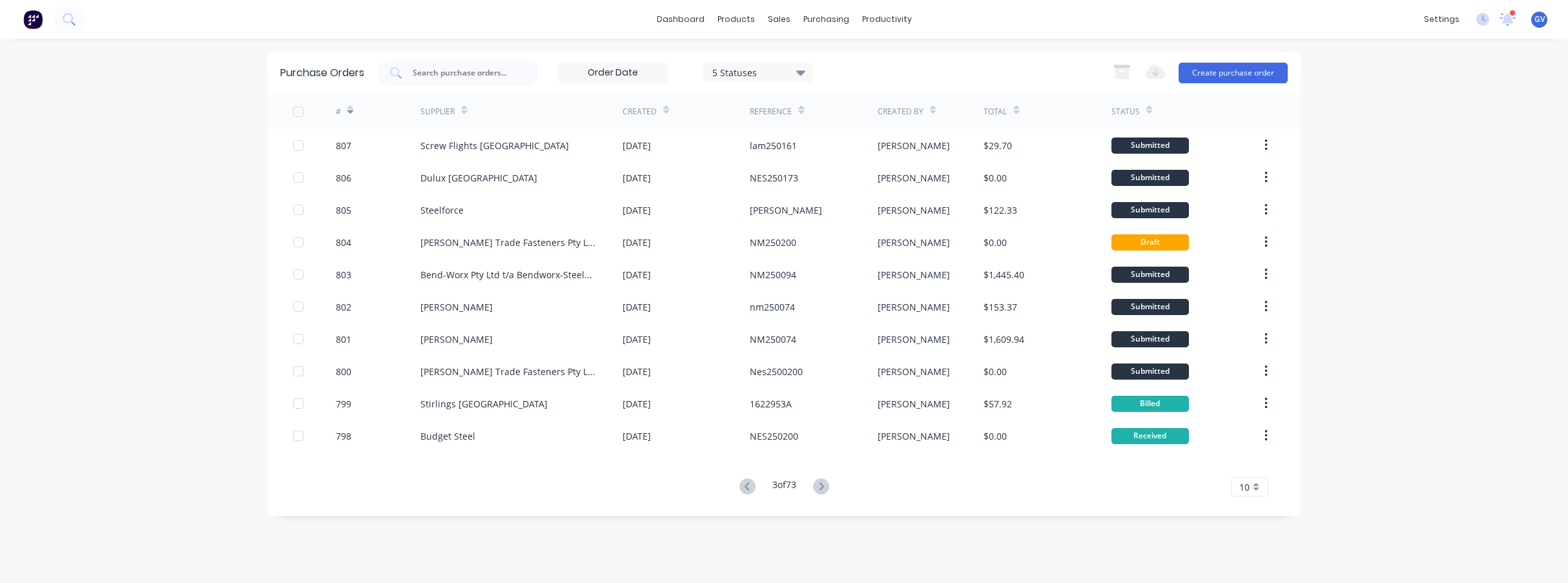
click at [825, 485] on icon at bounding box center [821, 487] width 16 height 16
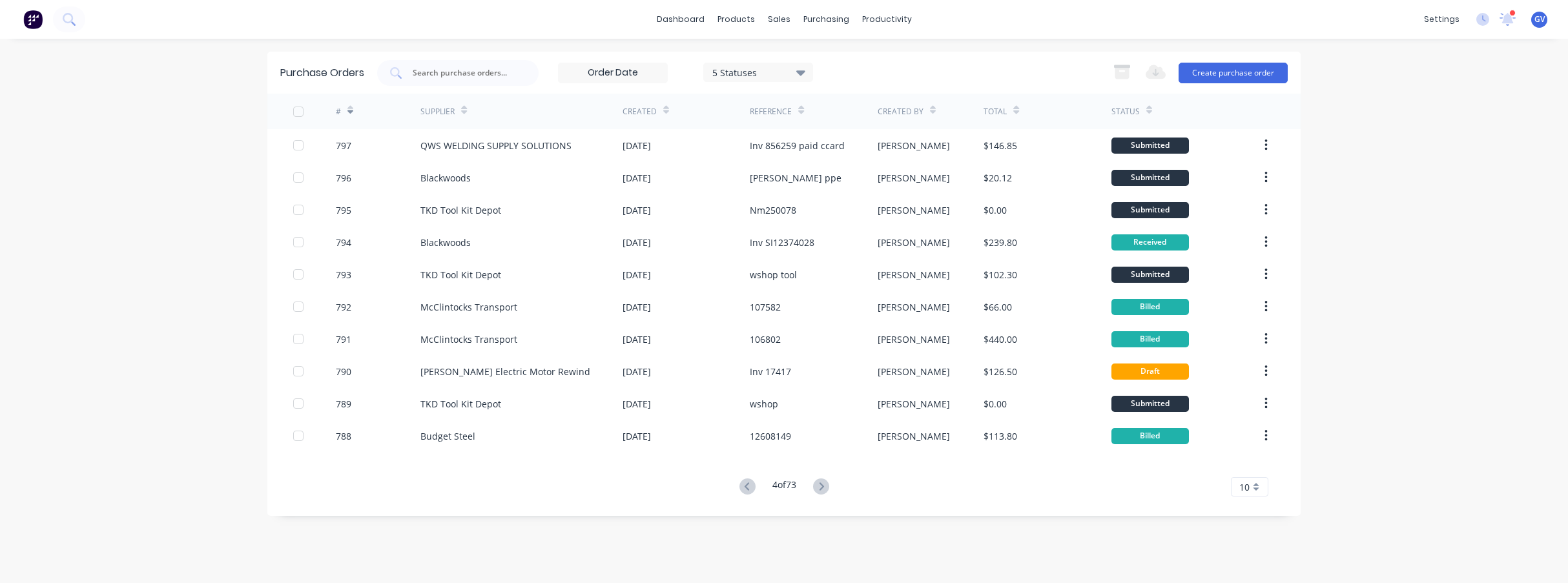
click at [825, 485] on icon at bounding box center [821, 487] width 16 height 16
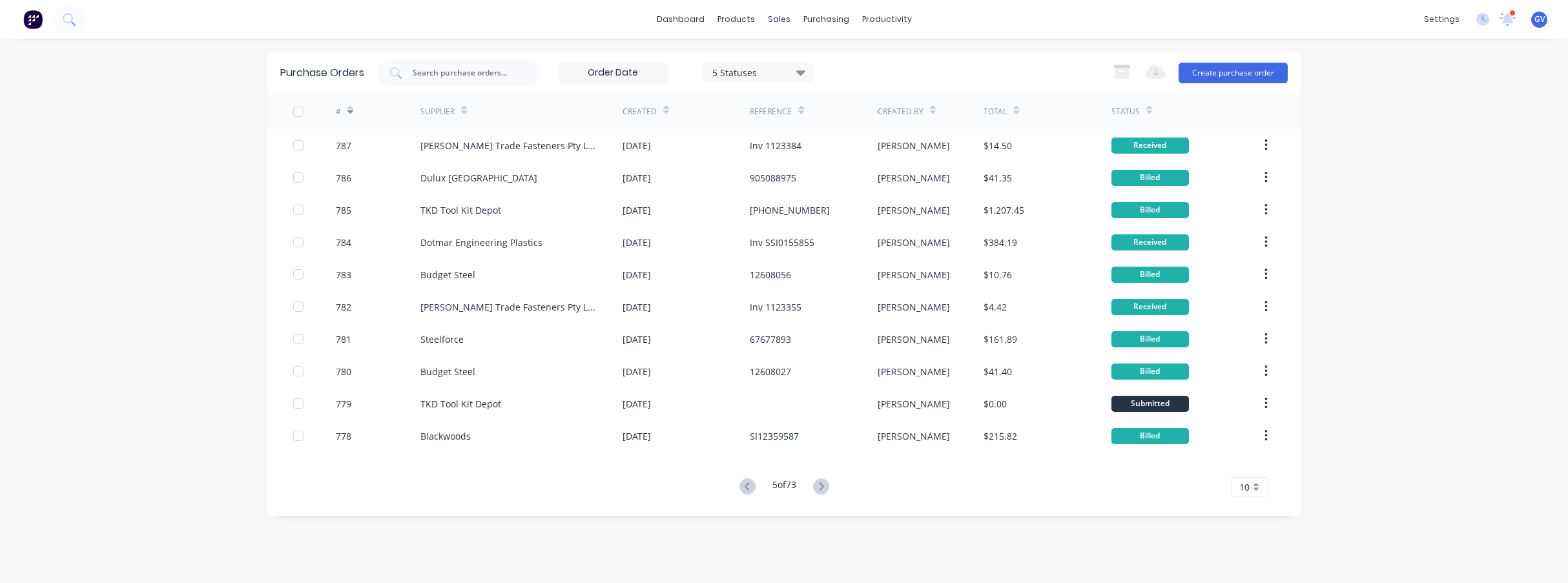
click at [825, 485] on icon at bounding box center [821, 487] width 16 height 16
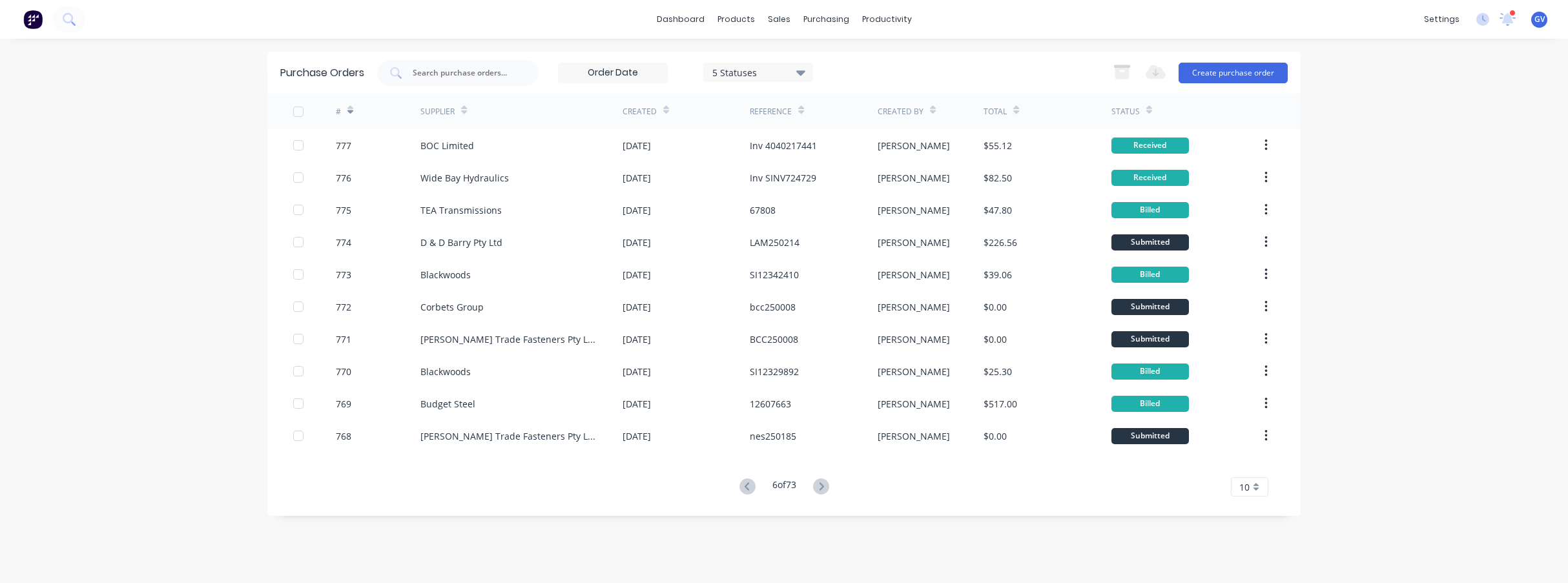
click at [825, 485] on icon at bounding box center [821, 487] width 16 height 16
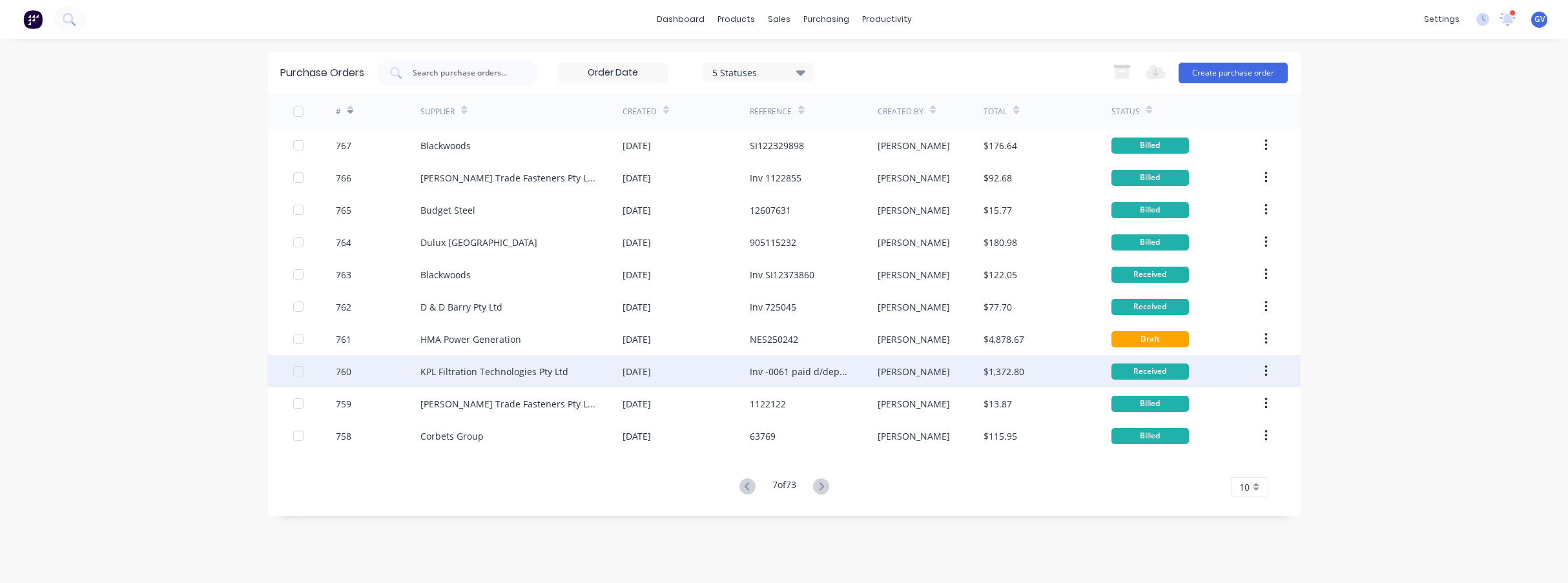
click at [375, 366] on div "760" at bounding box center [379, 371] width 86 height 32
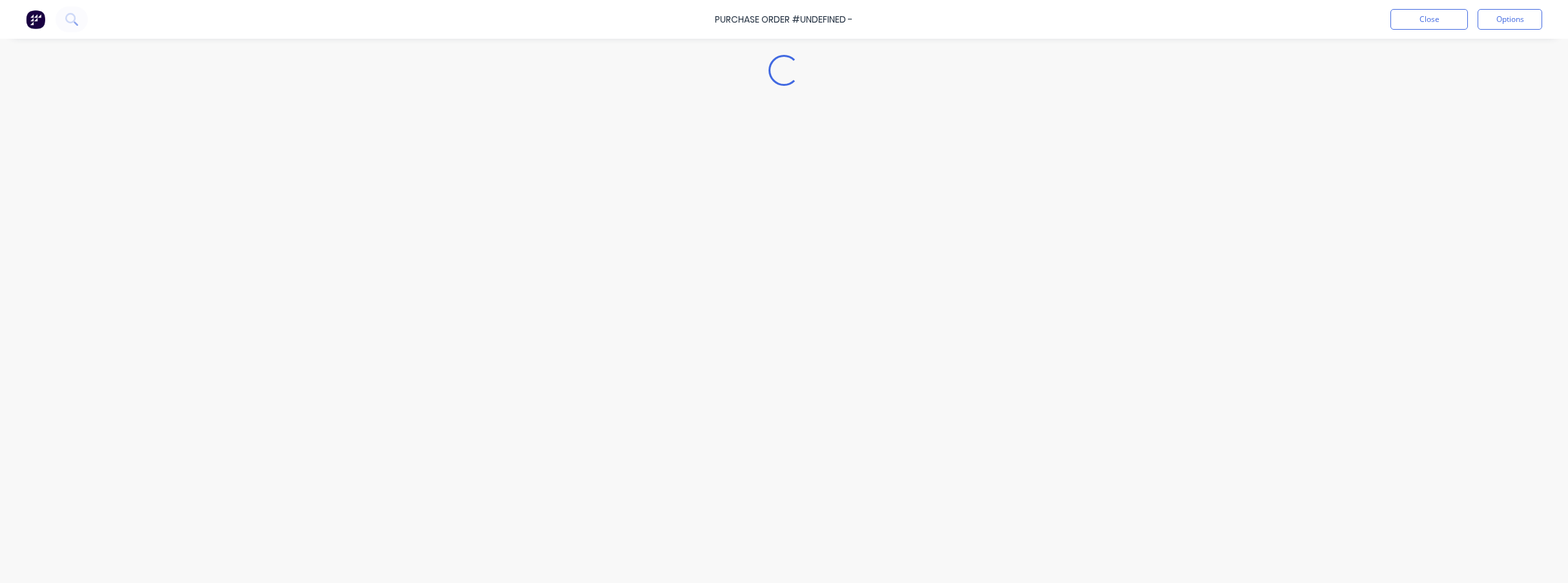
type textarea "x"
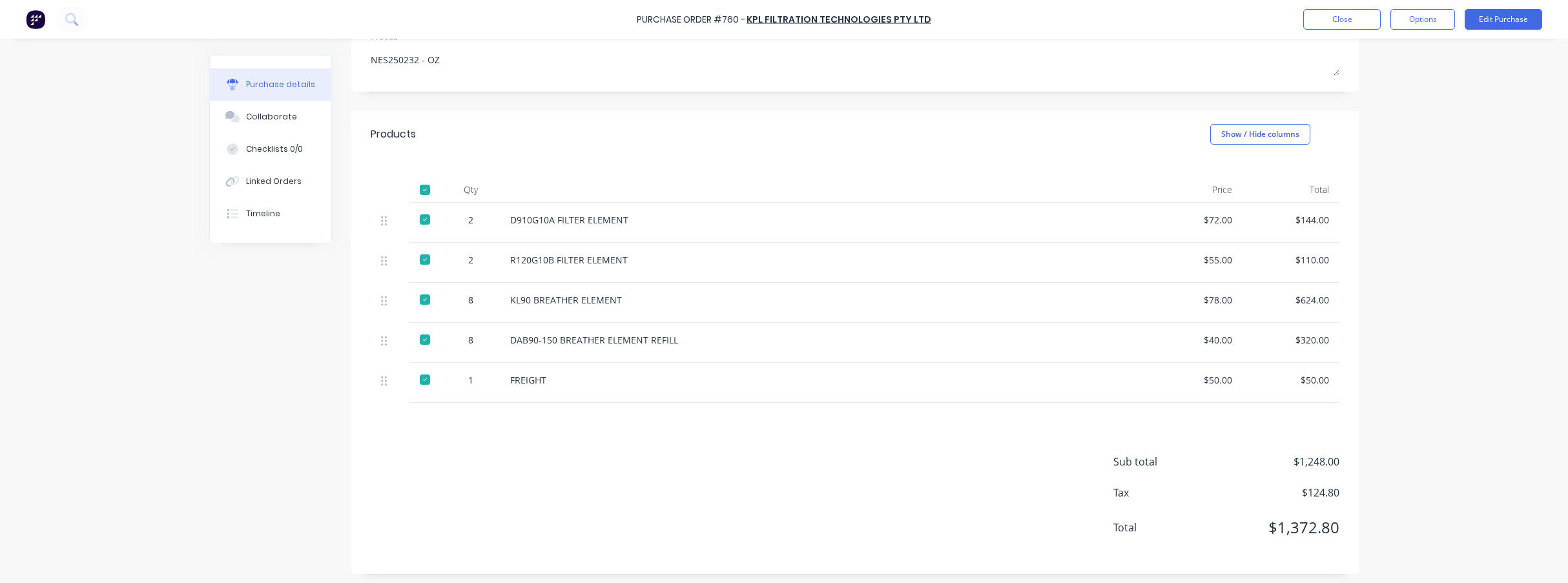
scroll to position [193, 0]
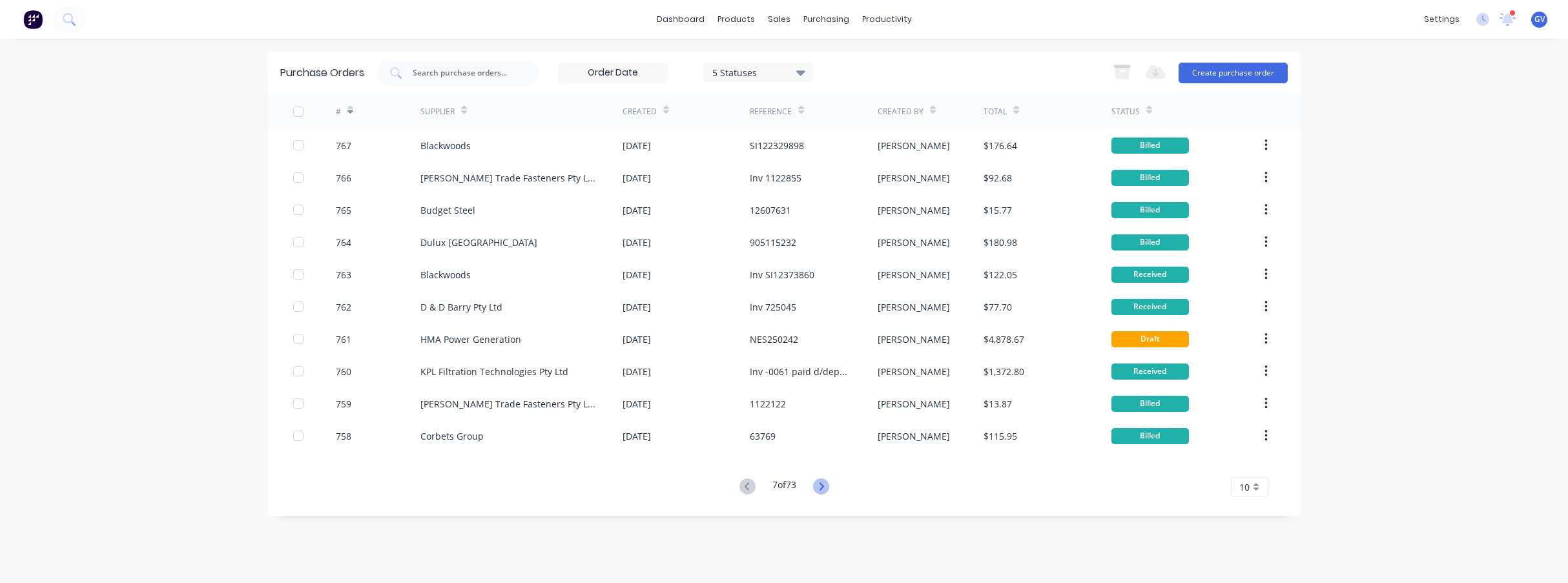
click at [823, 486] on icon at bounding box center [821, 487] width 16 height 16
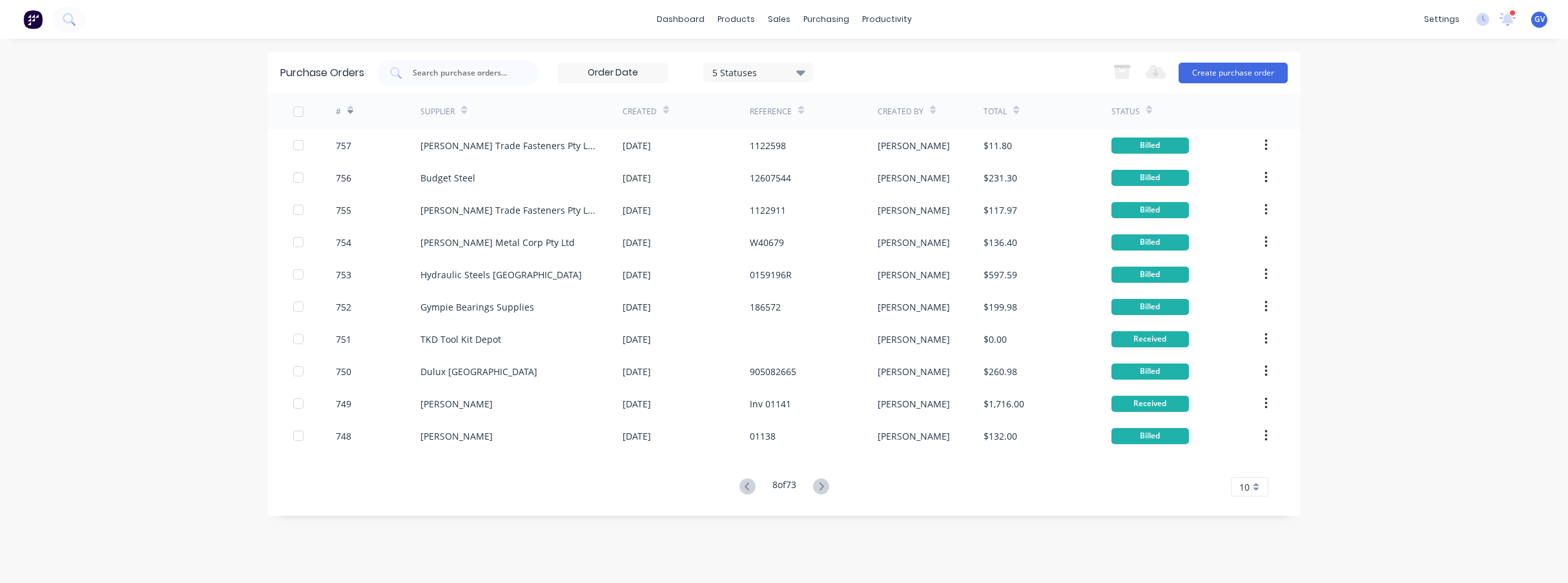
click at [823, 486] on icon at bounding box center [821, 487] width 16 height 16
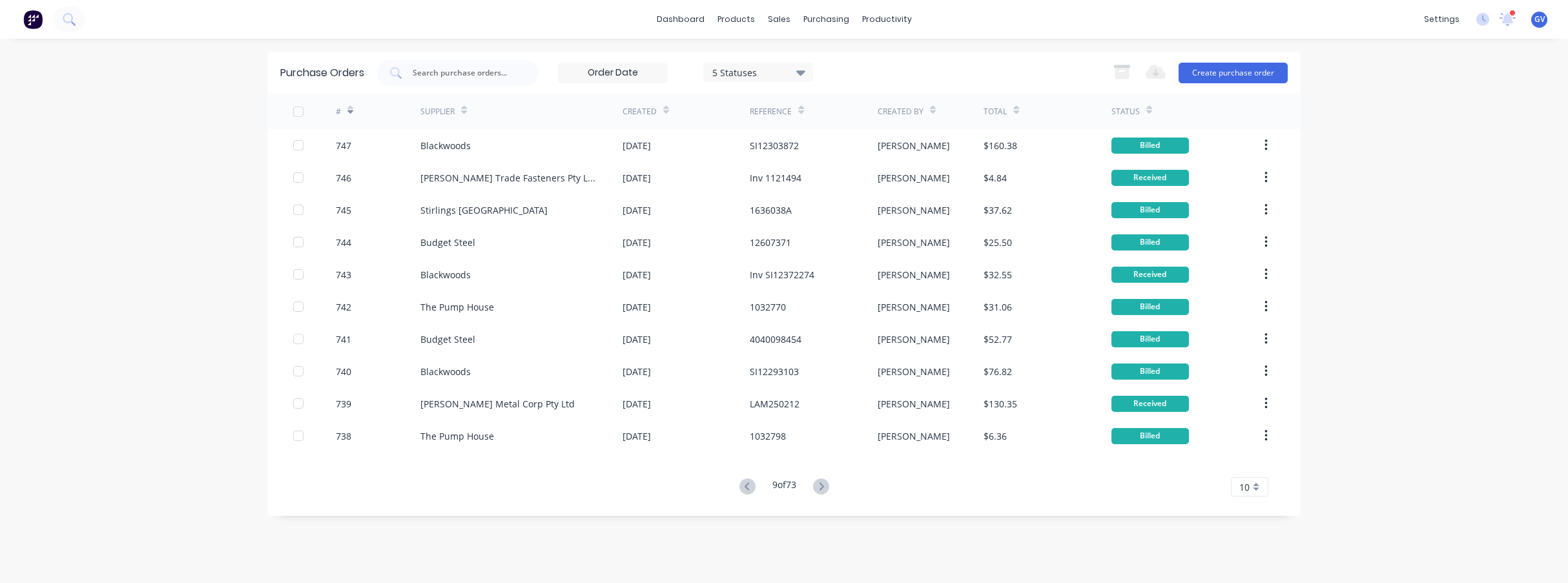
click at [823, 486] on icon at bounding box center [821, 487] width 16 height 16
click at [823, 486] on icon at bounding box center [824, 487] width 16 height 16
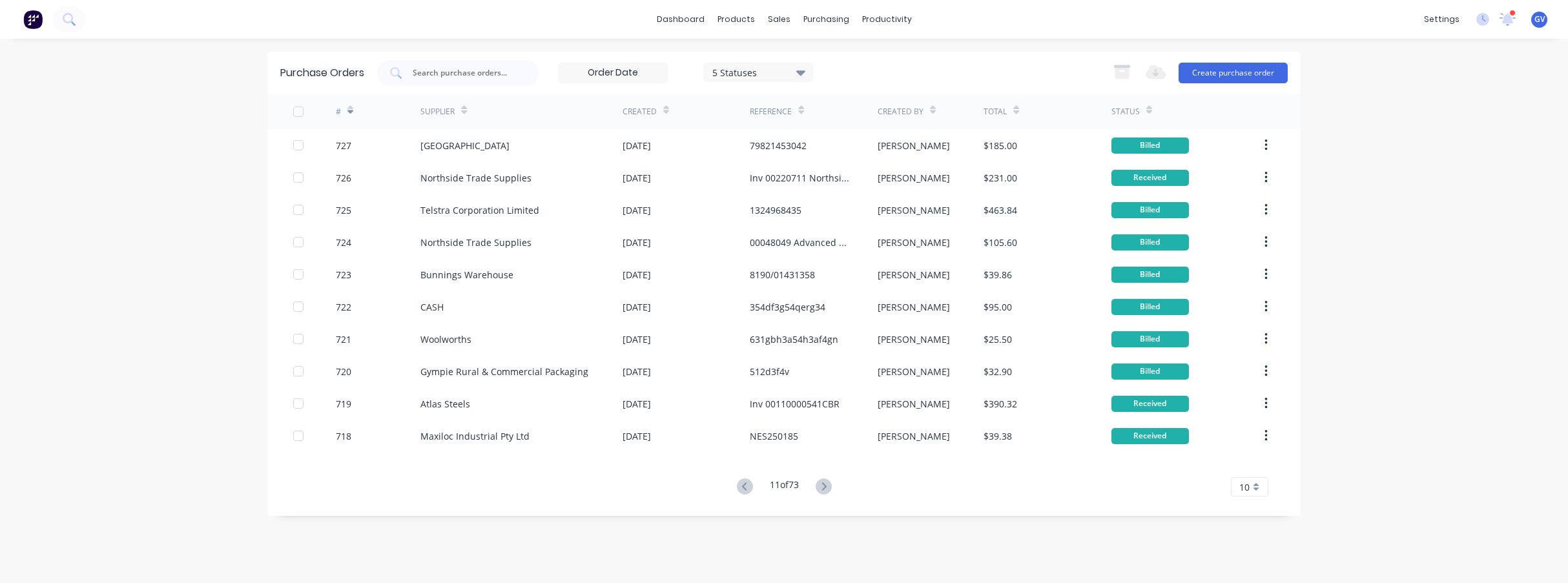
click at [823, 486] on icon at bounding box center [824, 487] width 16 height 16
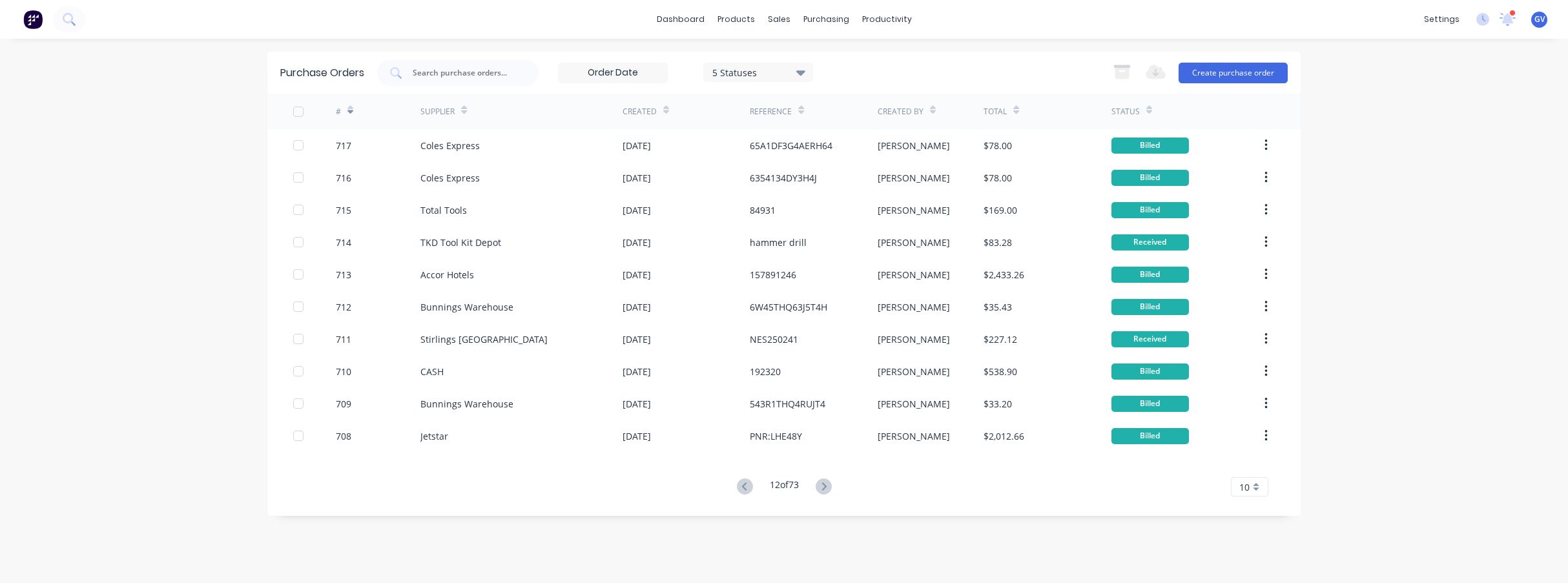
click at [823, 486] on icon at bounding box center [824, 487] width 16 height 16
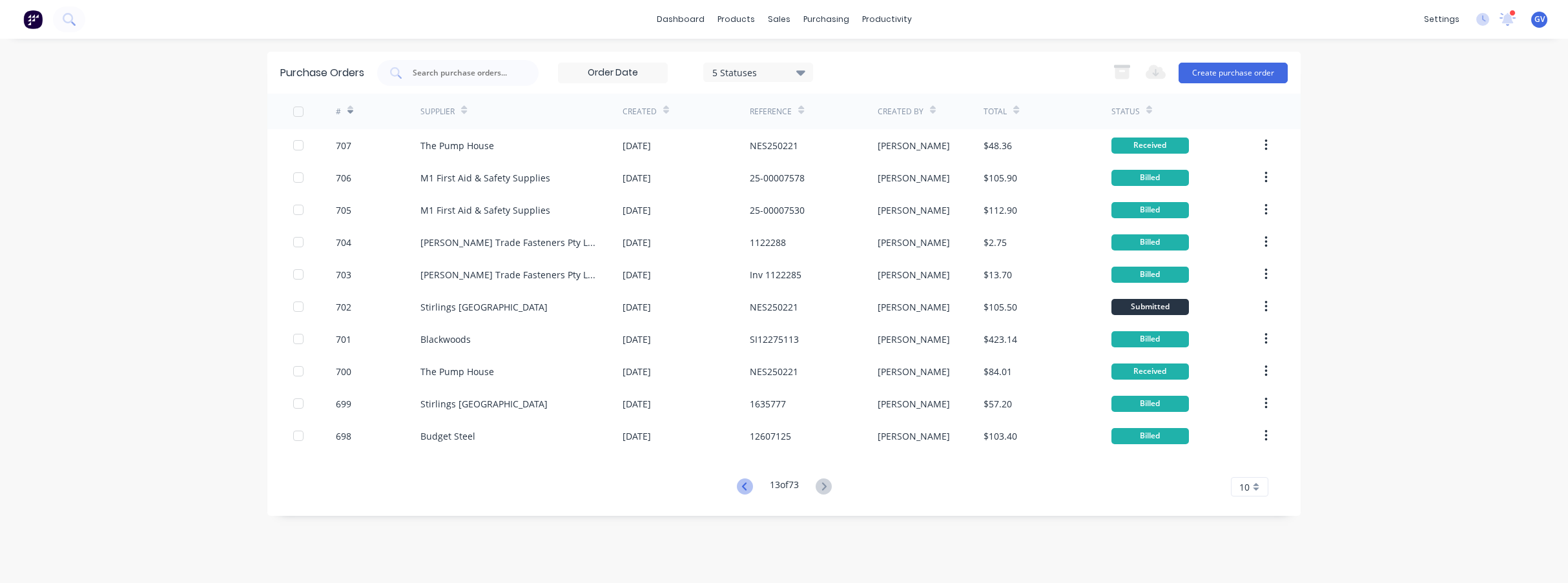
click at [744, 485] on icon at bounding box center [745, 487] width 16 height 16
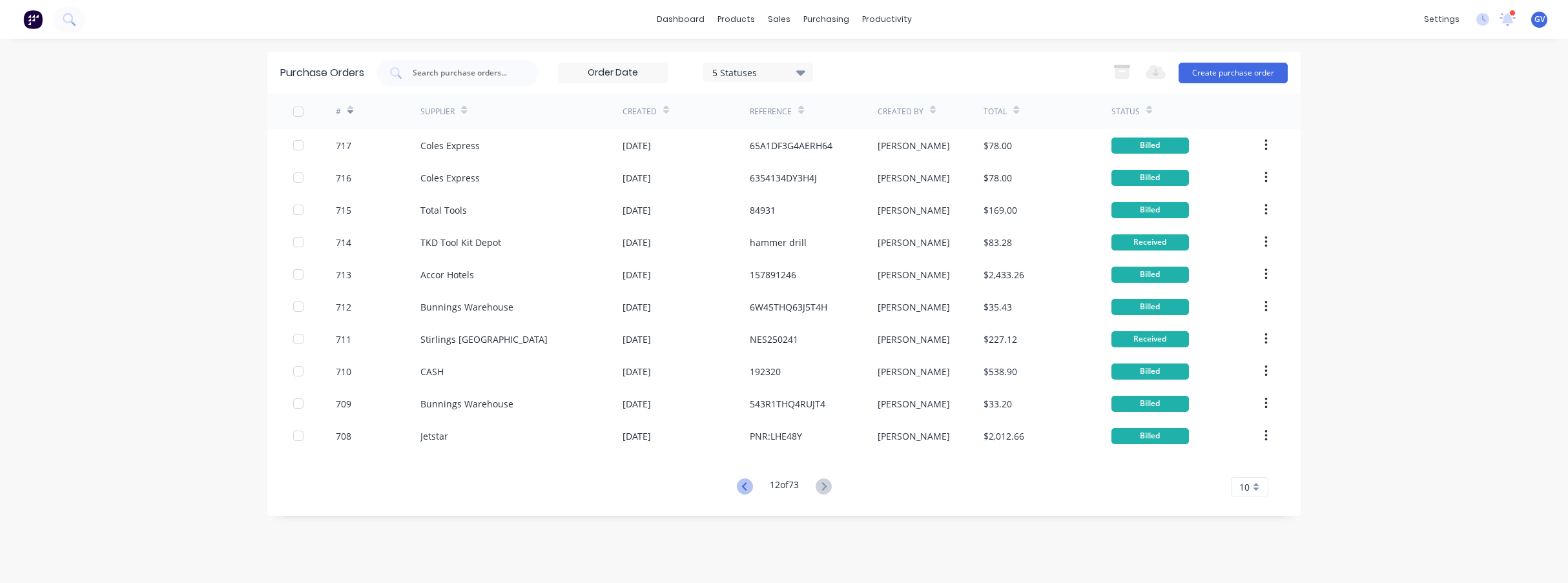
click at [741, 485] on icon at bounding box center [743, 486] width 4 height 8
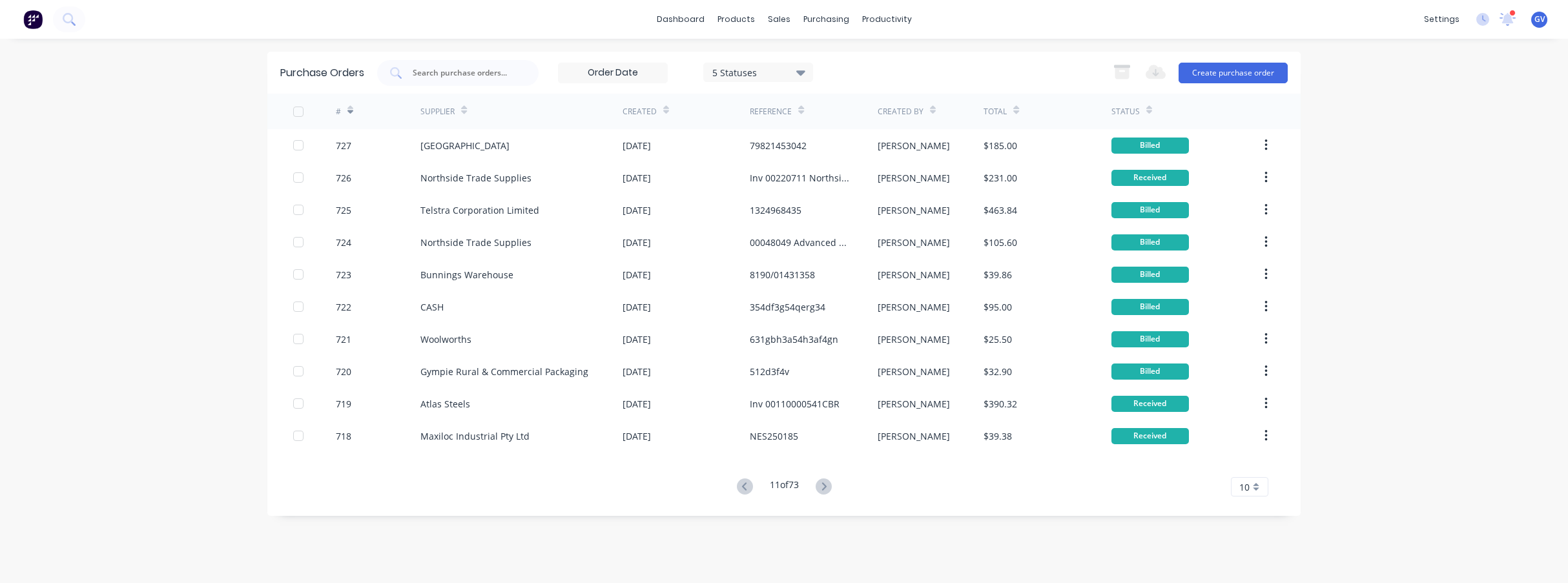
click at [741, 485] on icon at bounding box center [743, 486] width 4 height 8
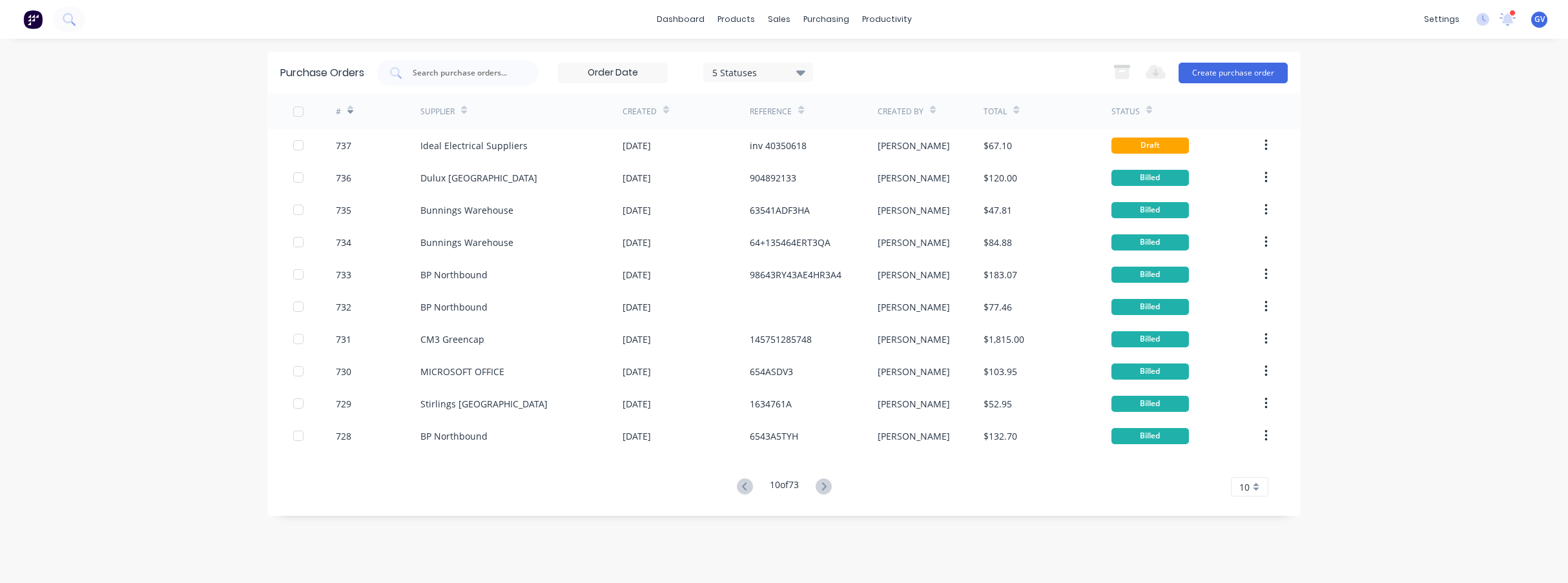
click at [741, 485] on icon at bounding box center [743, 486] width 4 height 8
click at [482, 33] on div "dashboard products sales purchasing productivity dashboard products Product Cat…" at bounding box center [784, 19] width 1568 height 38
